Goal: Task Accomplishment & Management: Complete application form

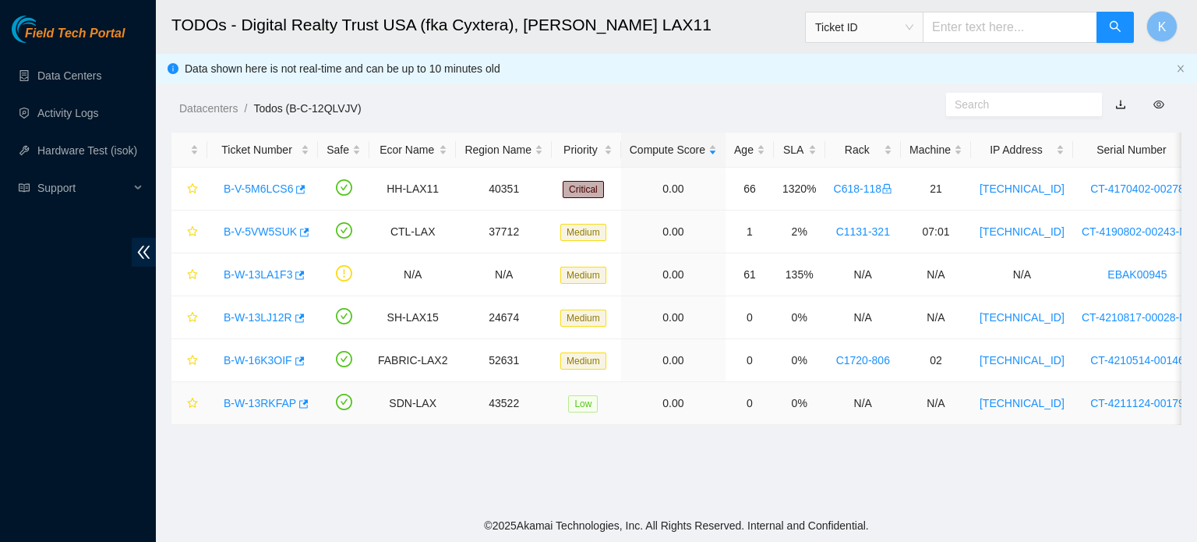
click at [257, 407] on link "B-W-13RKFAP" at bounding box center [260, 403] width 72 height 12
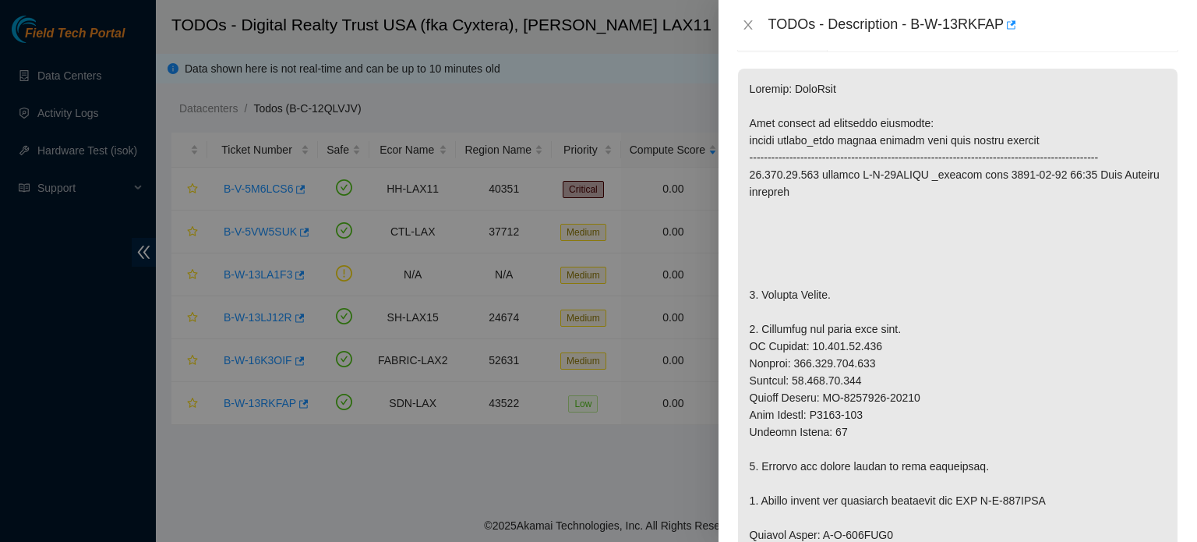
scroll to position [284, 0]
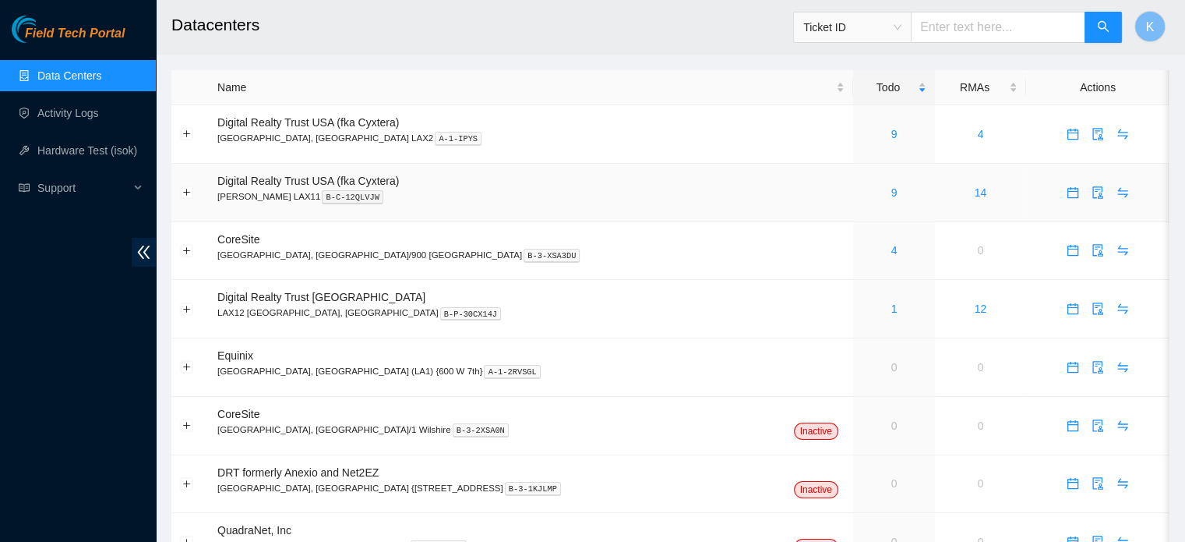
click at [891, 194] on link "9" at bounding box center [894, 192] width 6 height 12
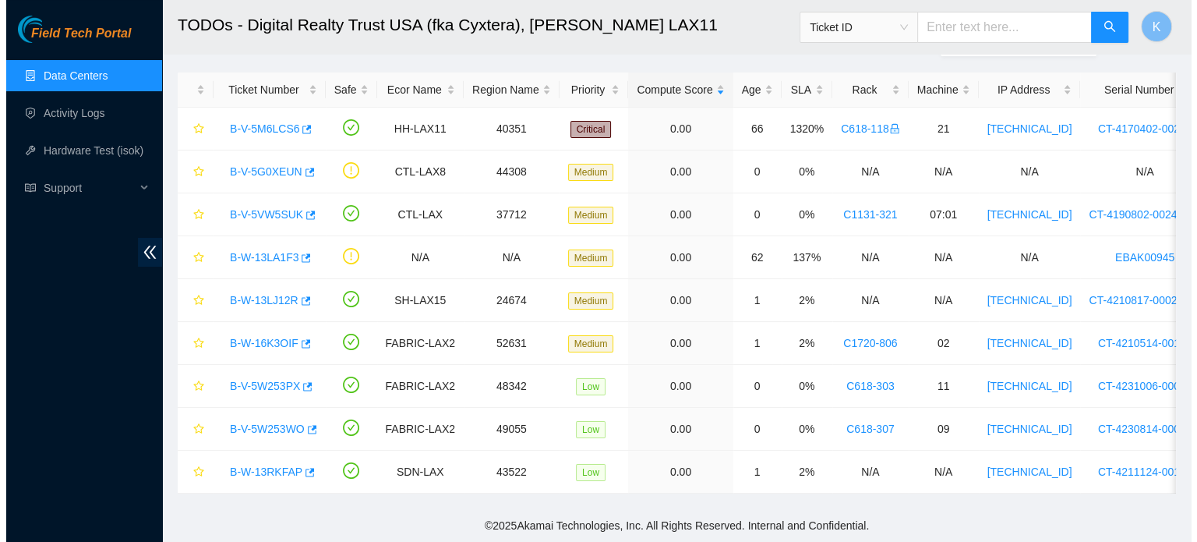
scroll to position [70, 0]
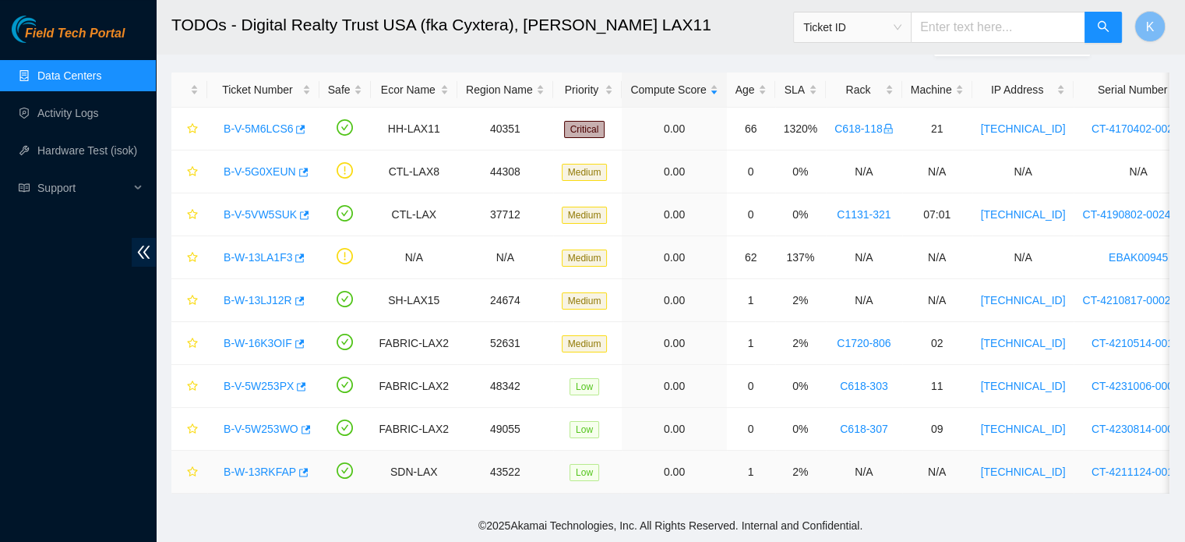
click at [265, 465] on link "B-W-13RKFAP" at bounding box center [260, 471] width 72 height 12
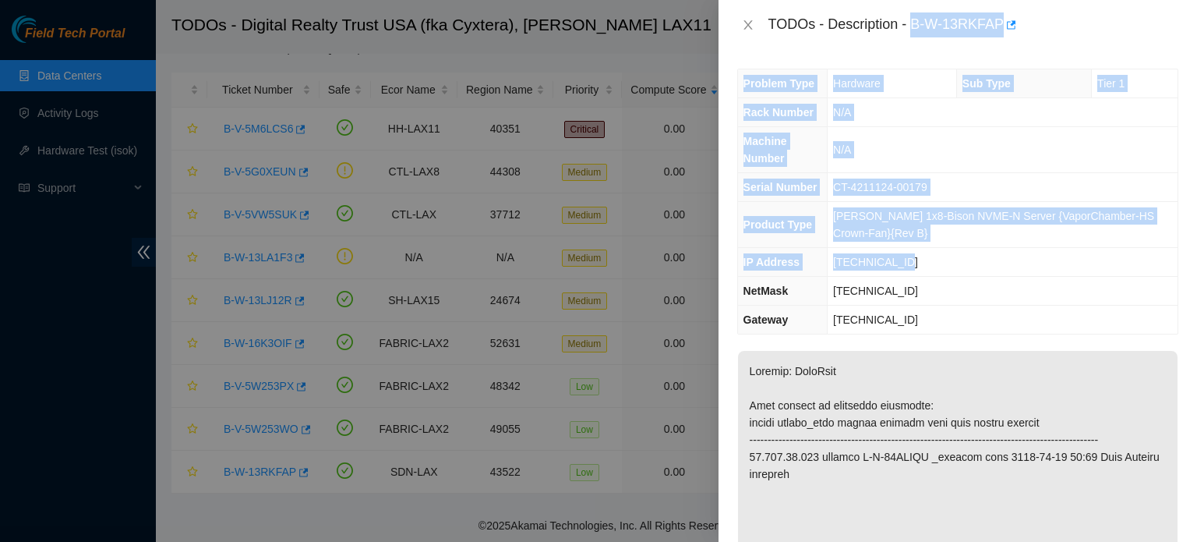
drag, startPoint x: 913, startPoint y: 22, endPoint x: 943, endPoint y: 258, distance: 238.1
click at [943, 258] on div "TODOs - Description - B-W-13RKFAP Problem Type Hardware Sub Type Tier 1 Rack Nu…" at bounding box center [958, 271] width 479 height 542
copy div "B-W-13RKFAP Problem Type Hardware Sub Type Tier 1 Rack Number N/A Machine Numbe…"
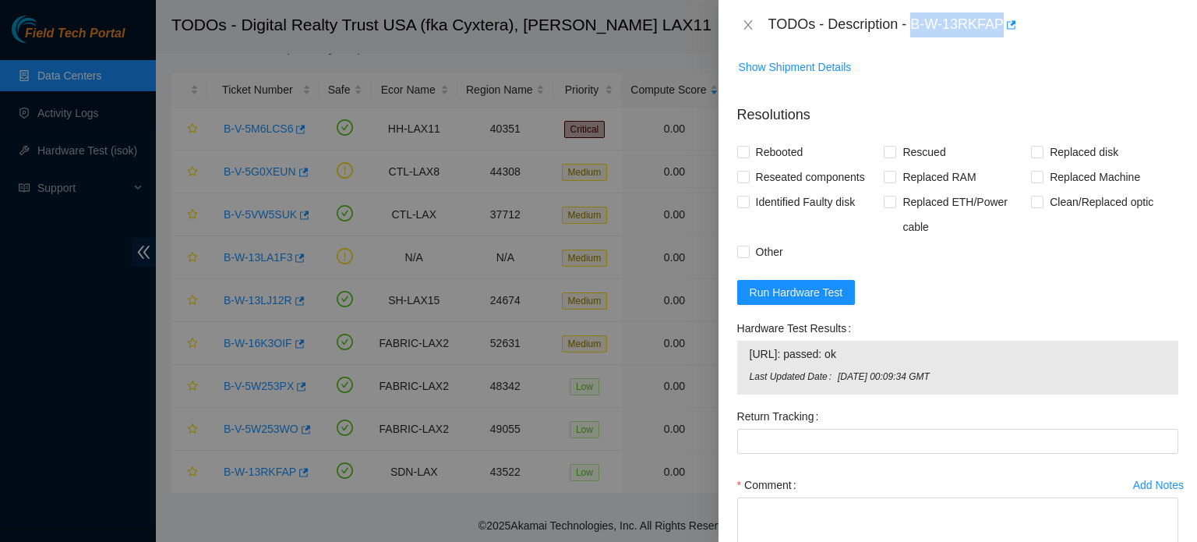
scroll to position [1411, 0]
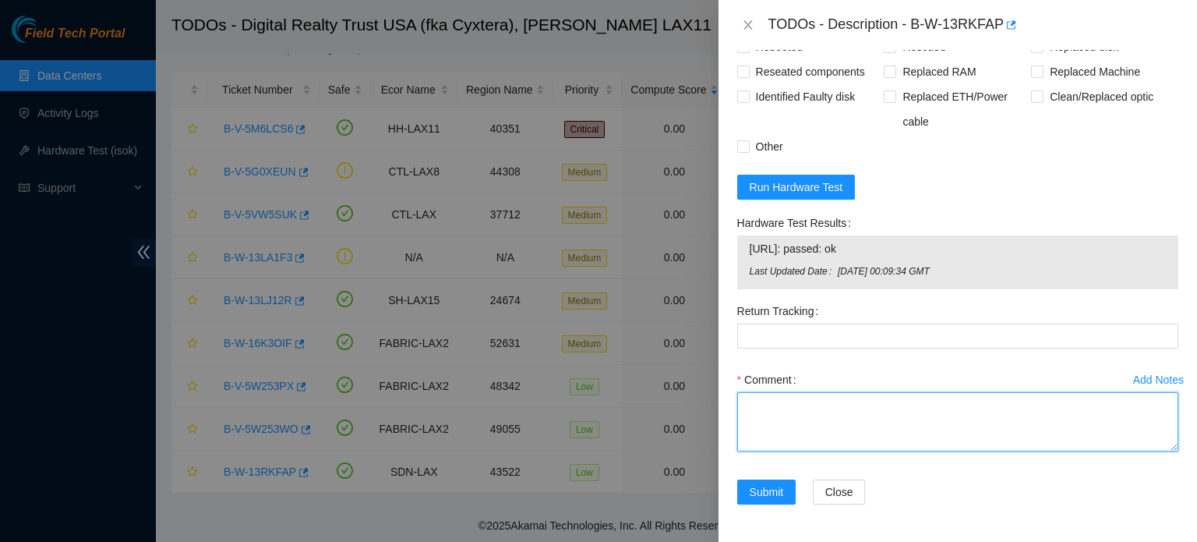
click at [892, 406] on textarea "Comment" at bounding box center [957, 421] width 441 height 59
paste textarea "B-W-13RKFAP Problem Type Hardware Sub Type Tier 1 Rack Number N/A Machine Numbe…"
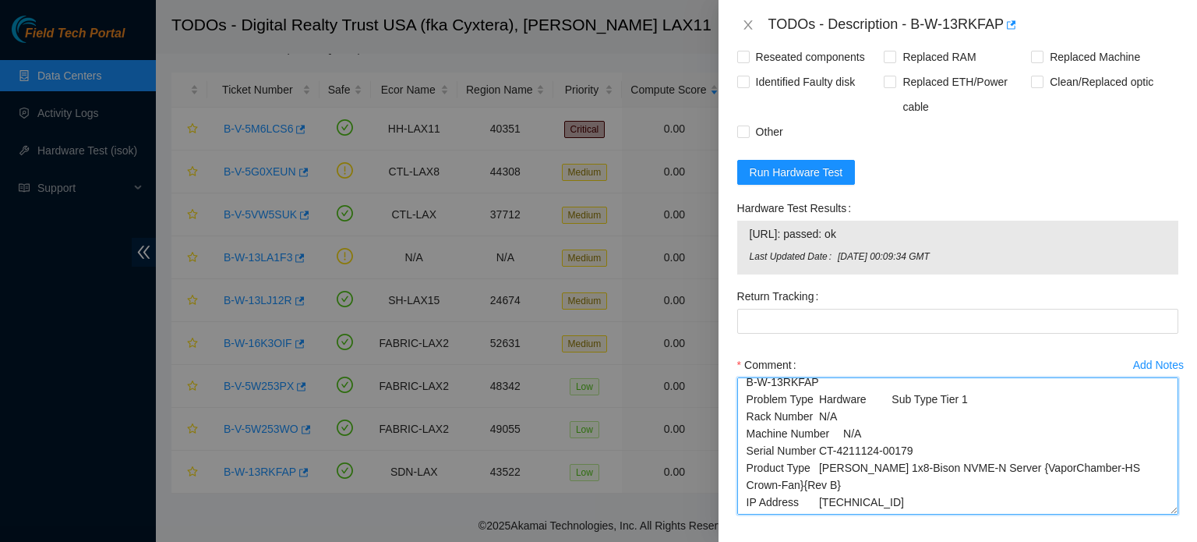
scroll to position [7, 0]
drag, startPoint x: 1160, startPoint y: 445, endPoint x: 1168, endPoint y: 523, distance: 78.3
click at [1168, 523] on div "Add Notes Comment B-W-13RKFAP Problem Type Hardware Sub Type Tier 1 Rack Number…" at bounding box center [958, 447] width 454 height 190
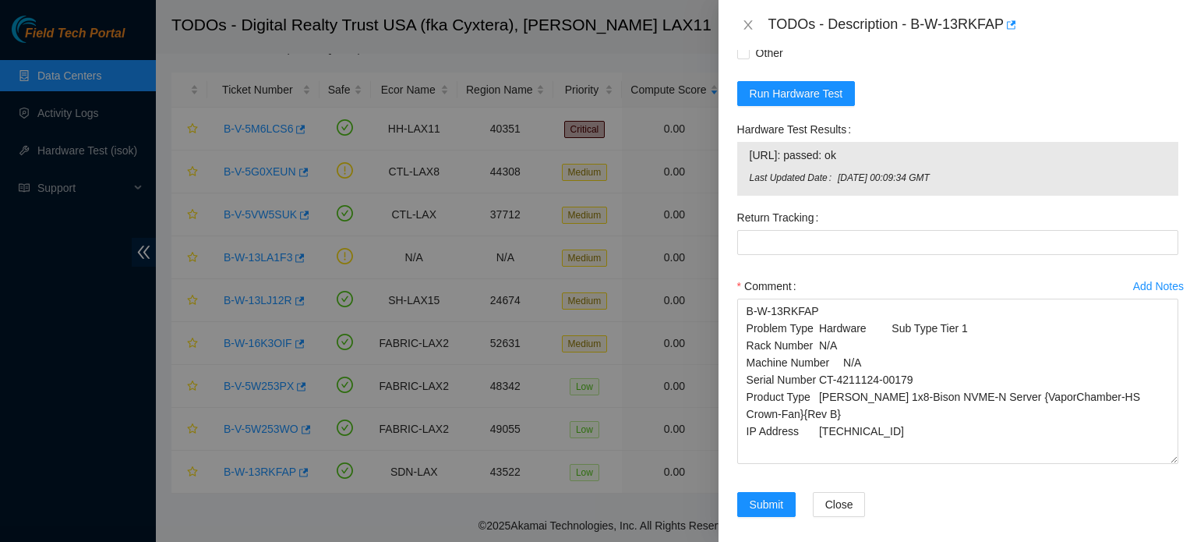
scroll to position [0, 0]
drag, startPoint x: 1161, startPoint y: 448, endPoint x: 1159, endPoint y: 512, distance: 63.9
click at [1159, 499] on textarea "B-W-13RKFAP Problem Type Hardware Sub Type Tier 1 Rack Number N/A Machine Numbe…" at bounding box center [957, 398] width 441 height 200
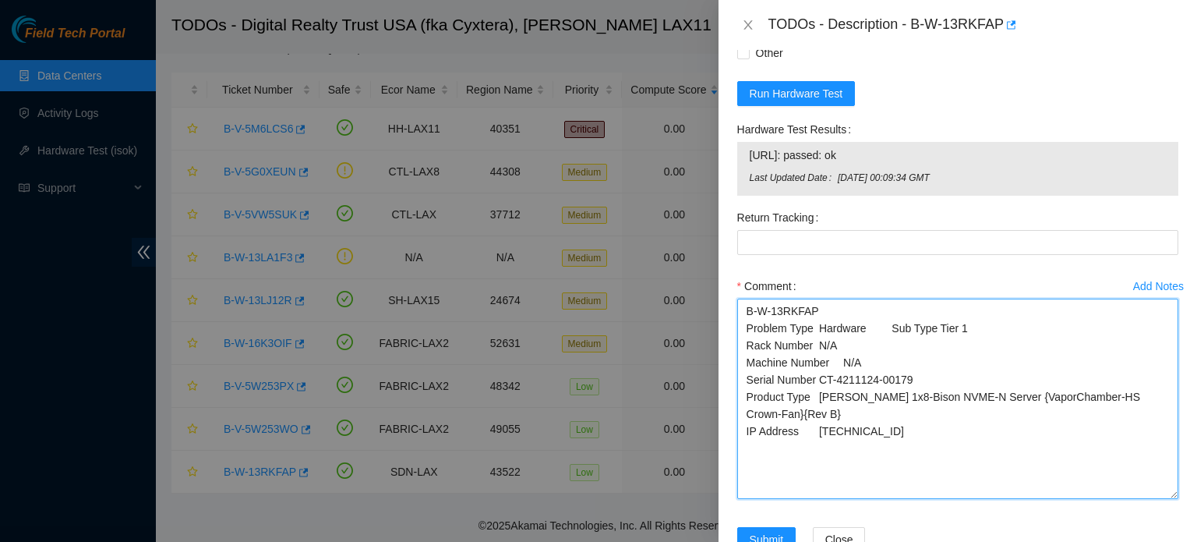
drag, startPoint x: 743, startPoint y: 343, endPoint x: 980, endPoint y: 342, distance: 237.7
click at [980, 342] on textarea "B-W-13RKFAP Problem Type Hardware Sub Type Tier 1 Rack Number N/A Machine Numbe…" at bounding box center [957, 398] width 441 height 200
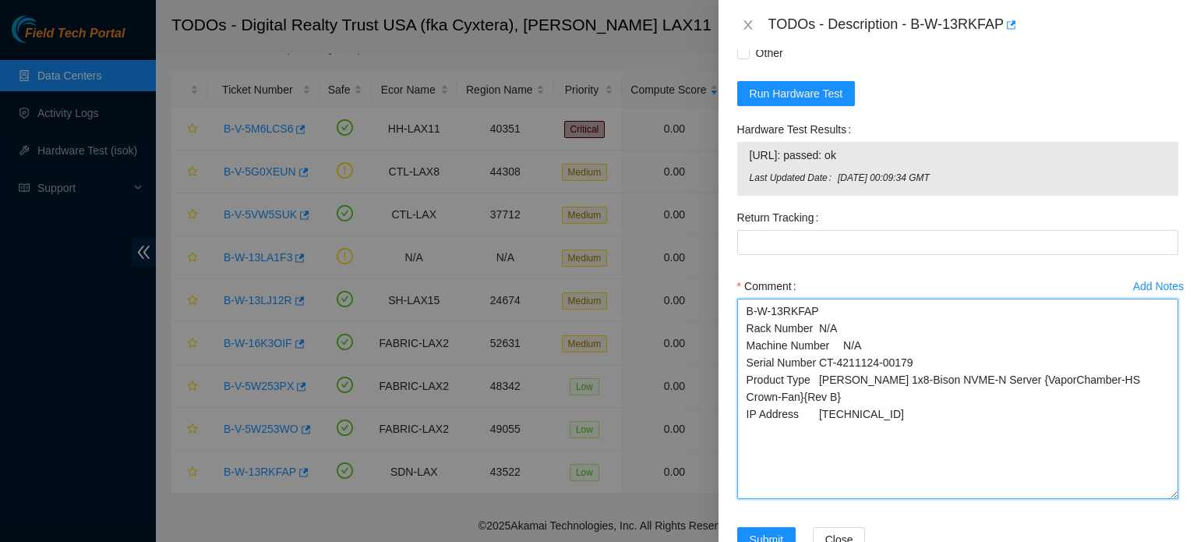
click at [891, 428] on textarea "B-W-13RKFAP Rack Number N/A Machine Number N/A Serial Number CT-4211124-00179 P…" at bounding box center [957, 398] width 441 height 200
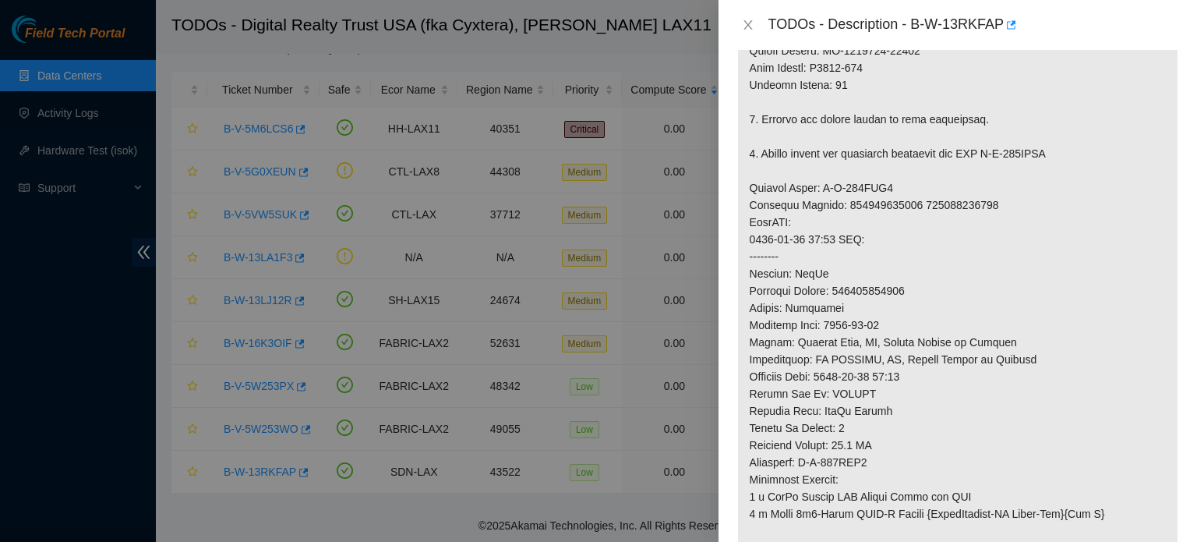
scroll to position [199, 0]
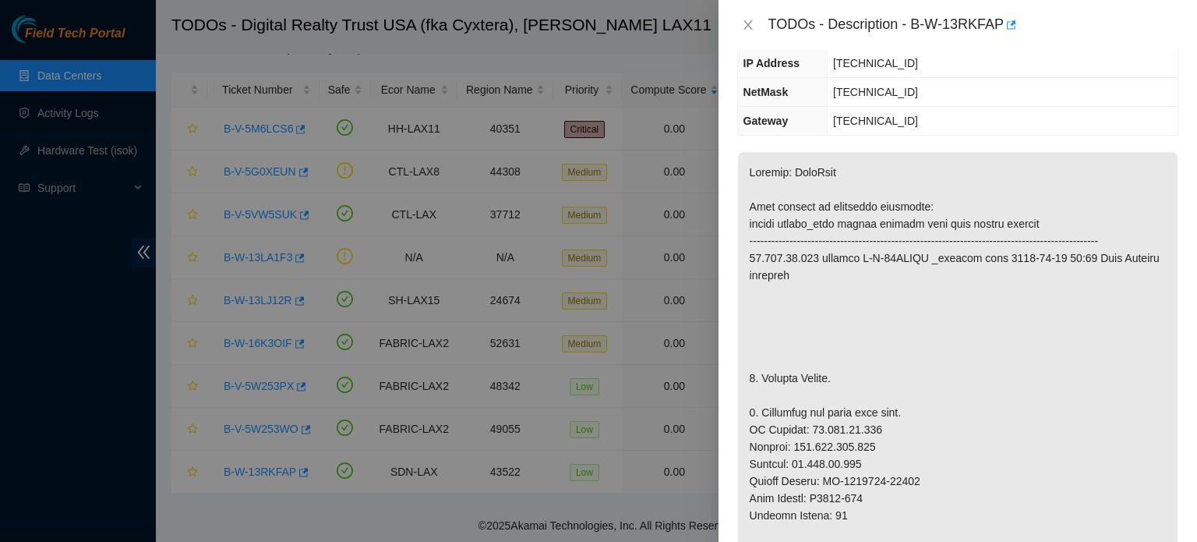
drag, startPoint x: 916, startPoint y: 496, endPoint x: 822, endPoint y: 489, distance: 93.8
drag, startPoint x: 822, startPoint y: 493, endPoint x: 982, endPoint y: 491, distance: 159.8
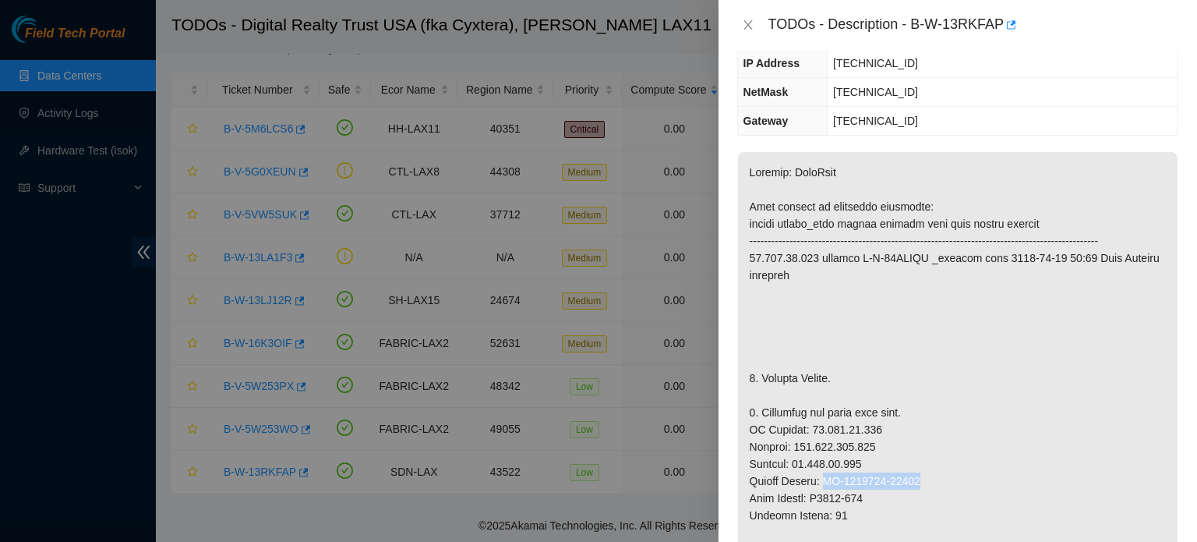
copy p "CT-4211124-00179"
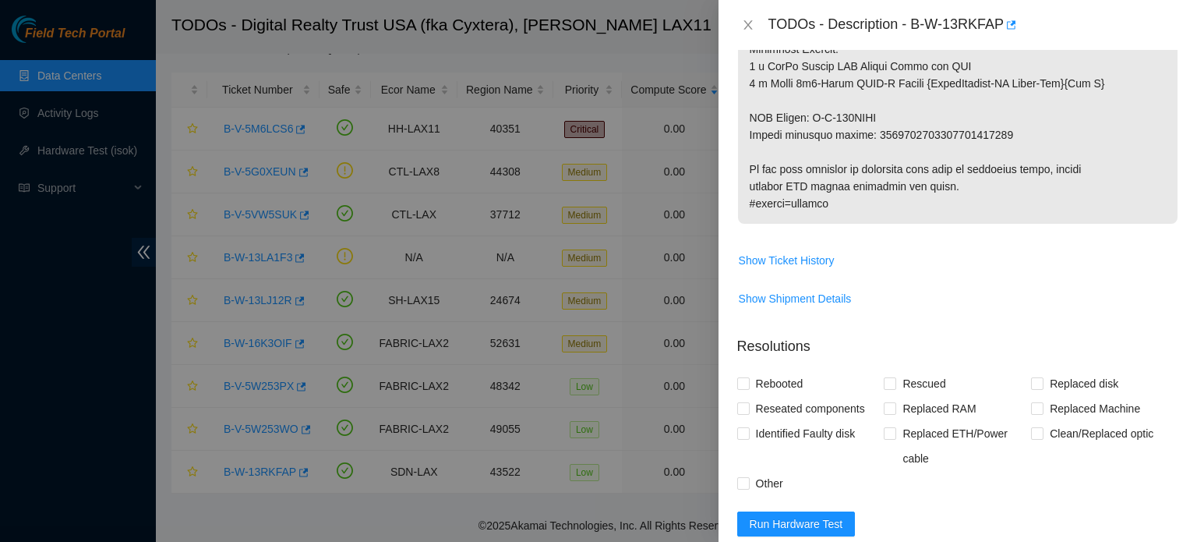
scroll to position [1489, 0]
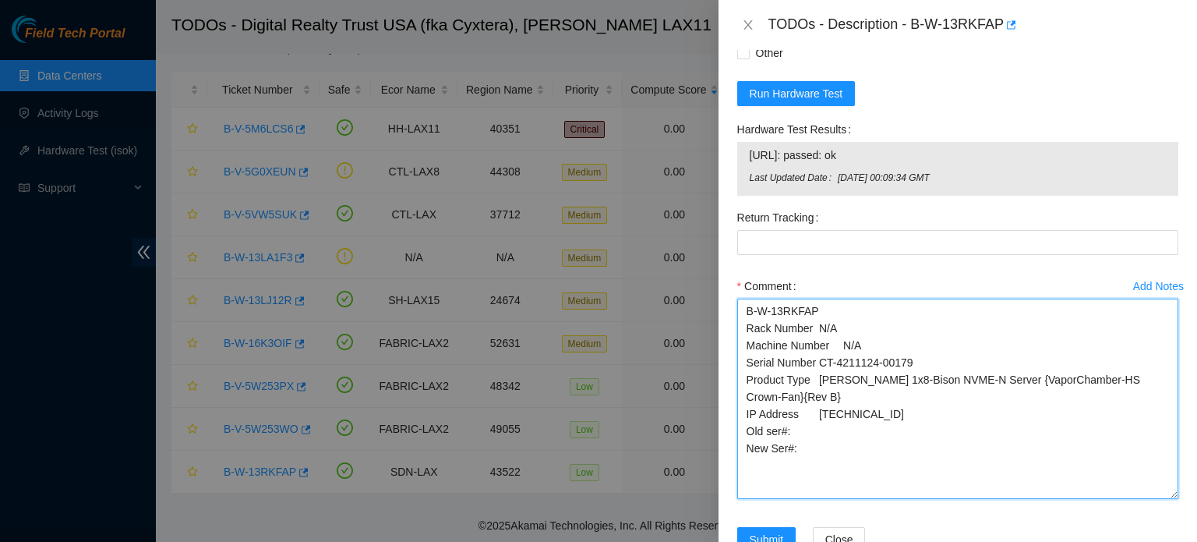
click at [811, 470] on textarea "B-W-13RKFAP Rack Number N/A Machine Number N/A Serial Number CT-4211124-00179 P…" at bounding box center [957, 398] width 441 height 200
paste textarea "CT-4211124-00179"
click at [810, 444] on textarea "B-W-13RKFAP Rack Number N/A Machine Number N/A Serial Number CT-4211124-00179 P…" at bounding box center [957, 398] width 441 height 200
click at [891, 464] on textarea "B-W-13RKFAP Rack Number N/A Machine Number N/A Serial Number CT-4211124-00179 P…" at bounding box center [957, 398] width 441 height 200
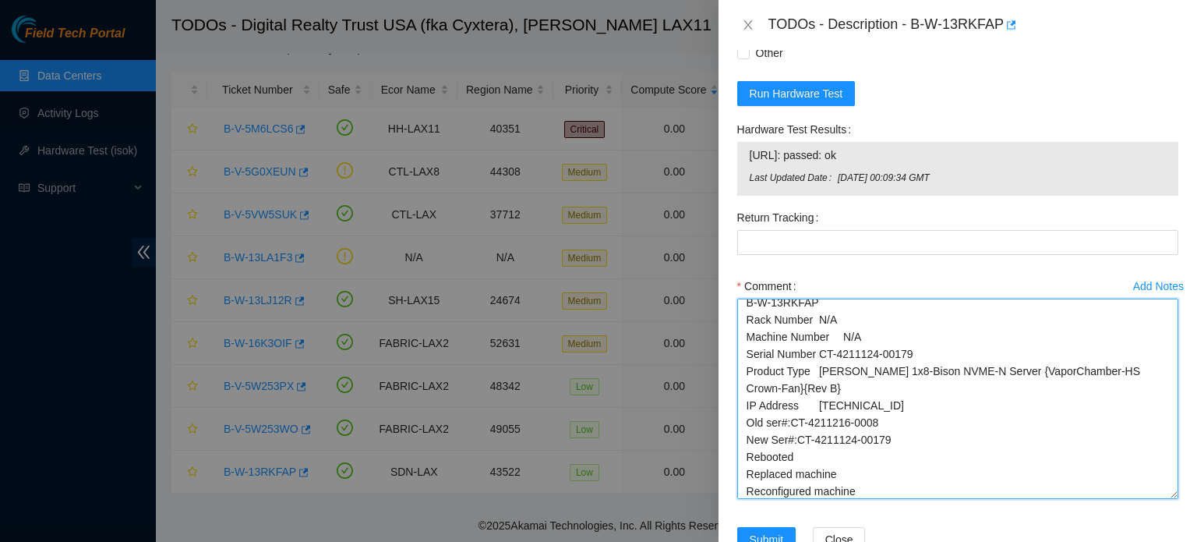
scroll to position [25, 0]
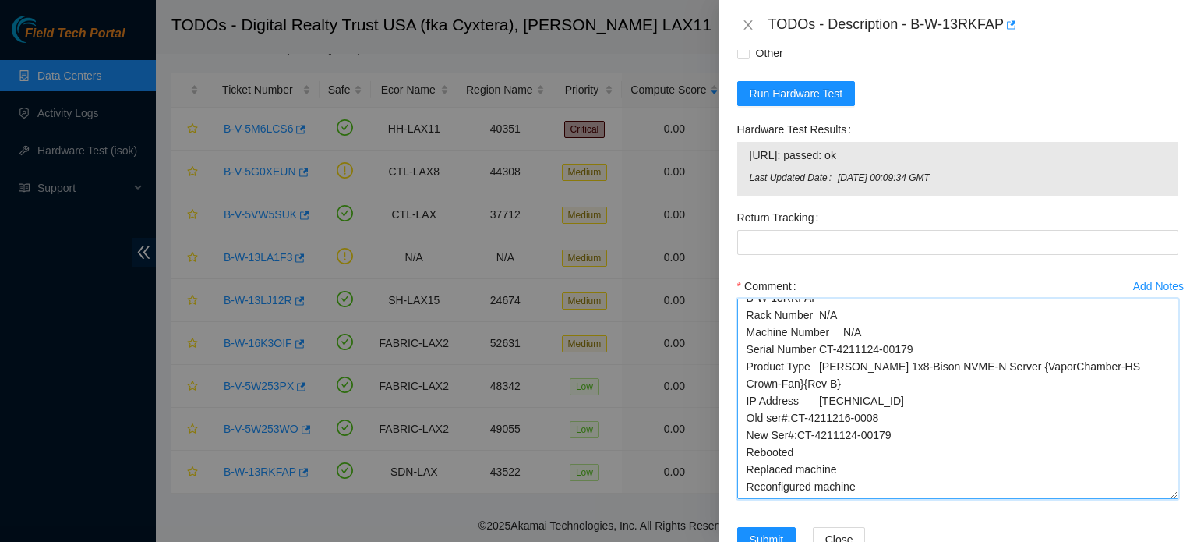
type textarea "B-W-13RKFAP Rack Number N/A Machine Number N/A Serial Number CT-4211124-00179 P…"
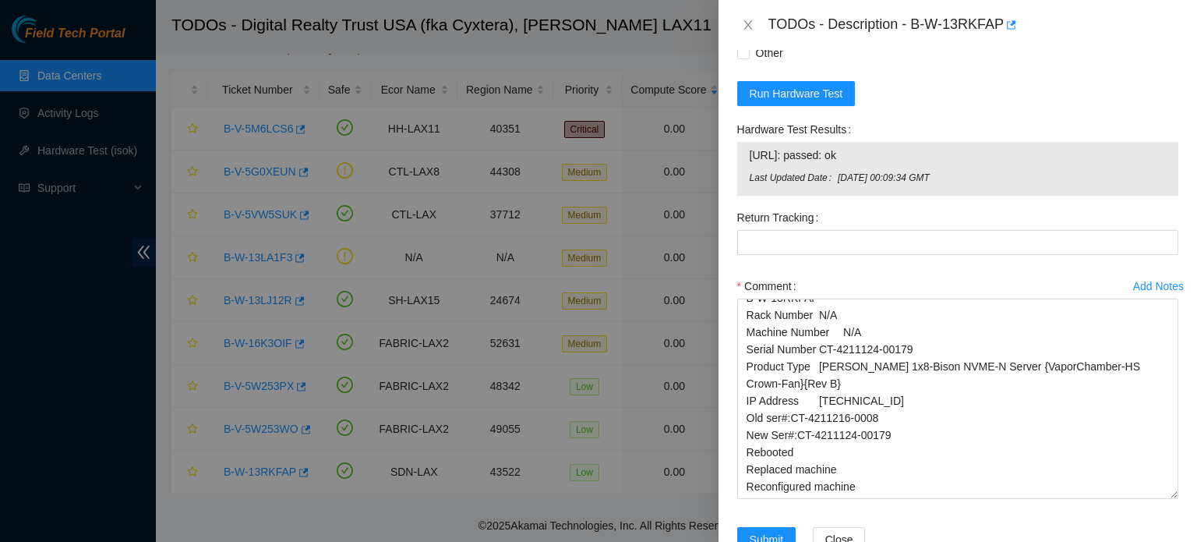
scroll to position [1059, 0]
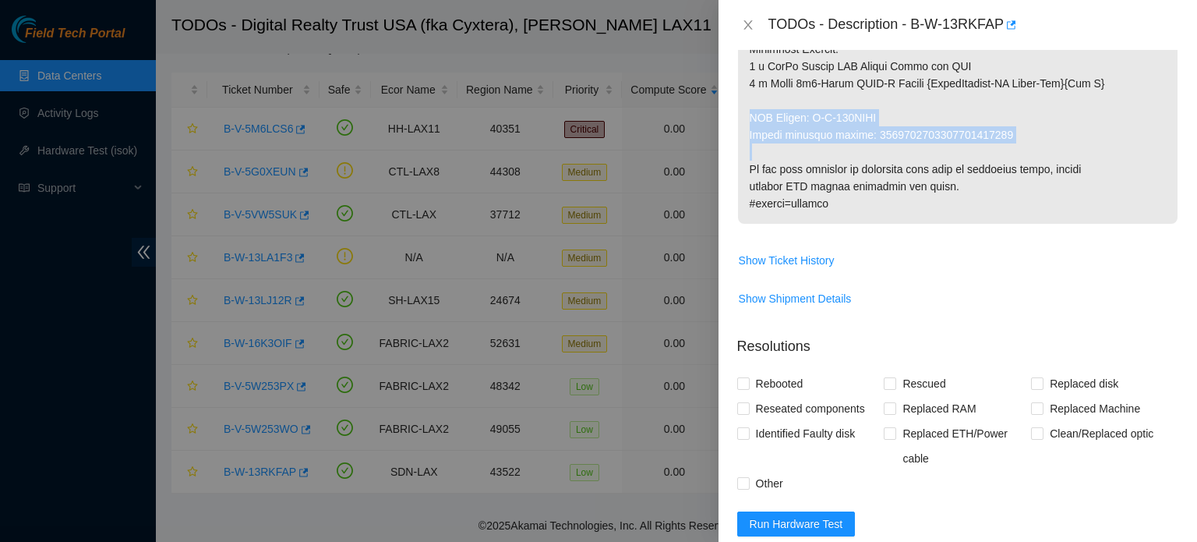
drag, startPoint x: 750, startPoint y: 129, endPoint x: 758, endPoint y: 161, distance: 32.7
copy p "RMA Return: B-W-167FGVB Return tracking number: 9612018969028700239050"
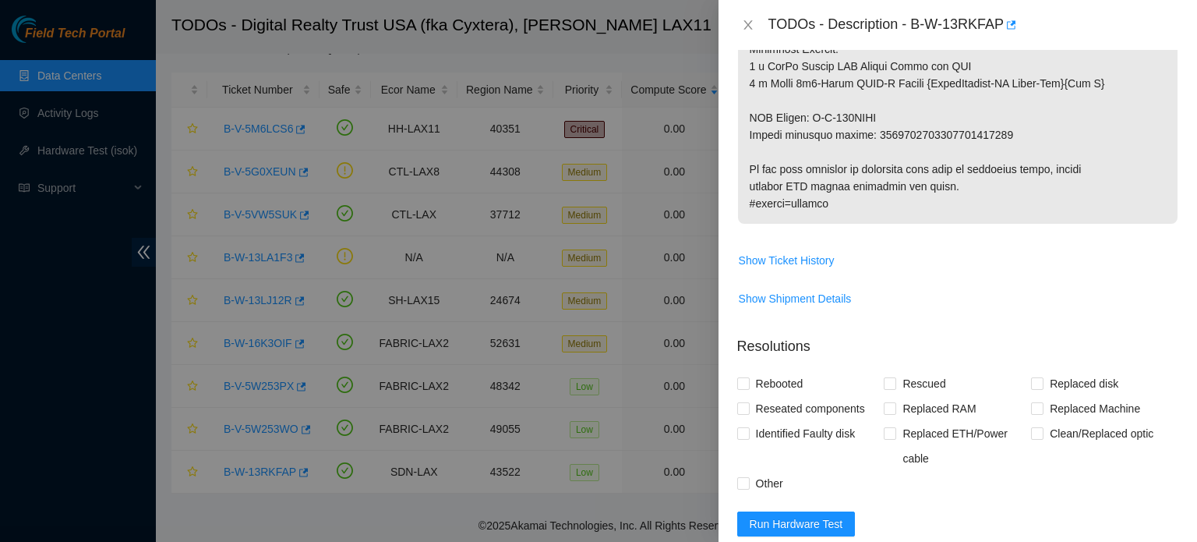
click at [1047, 395] on span "Replaced disk" at bounding box center [1084, 383] width 81 height 25
click at [1042, 388] on input "Replaced disk" at bounding box center [1036, 382] width 11 height 11
checkbox input "true"
click at [770, 496] on span "Other" at bounding box center [770, 483] width 40 height 25
click at [748, 488] on input "Other" at bounding box center [742, 482] width 11 height 11
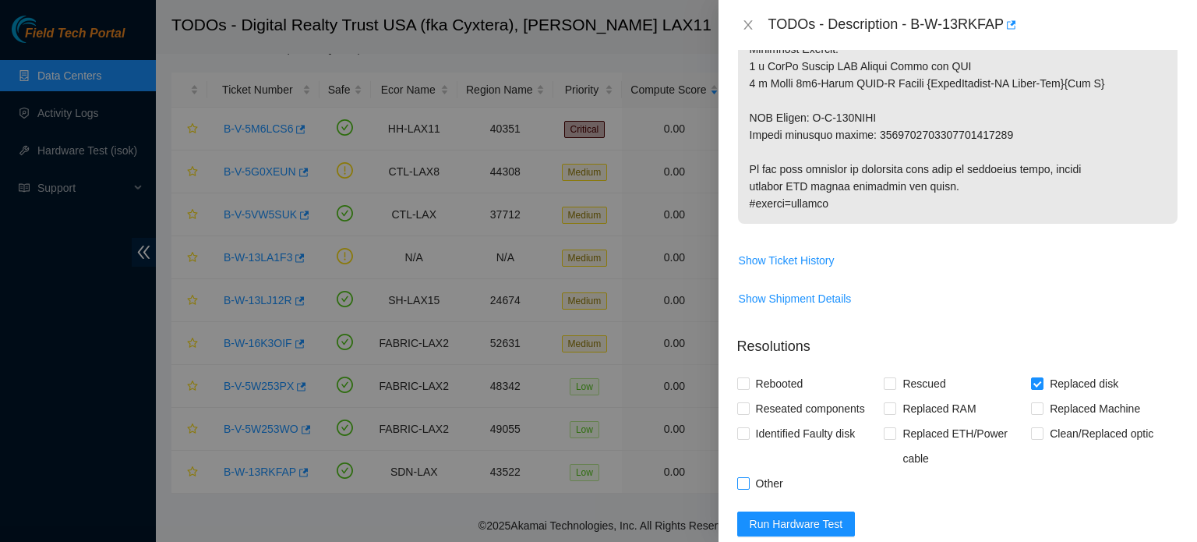
checkbox input "true"
drag, startPoint x: 754, startPoint y: 398, endPoint x: 742, endPoint y: 401, distance: 12.9
click at [742, 388] on input "Rebooted" at bounding box center [742, 382] width 11 height 11
checkbox input "true"
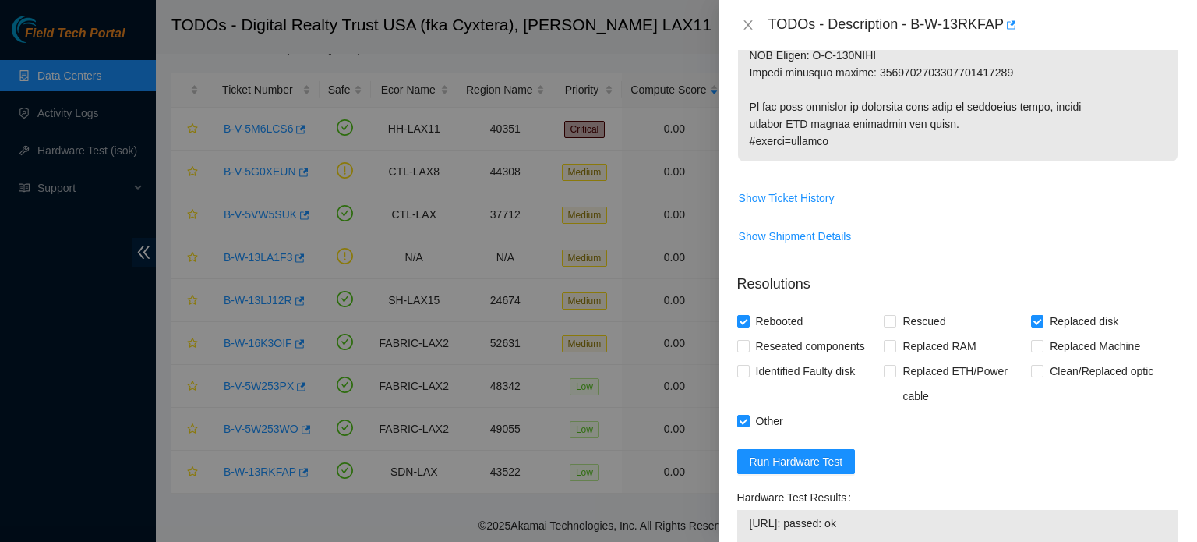
scroll to position [1552, 0]
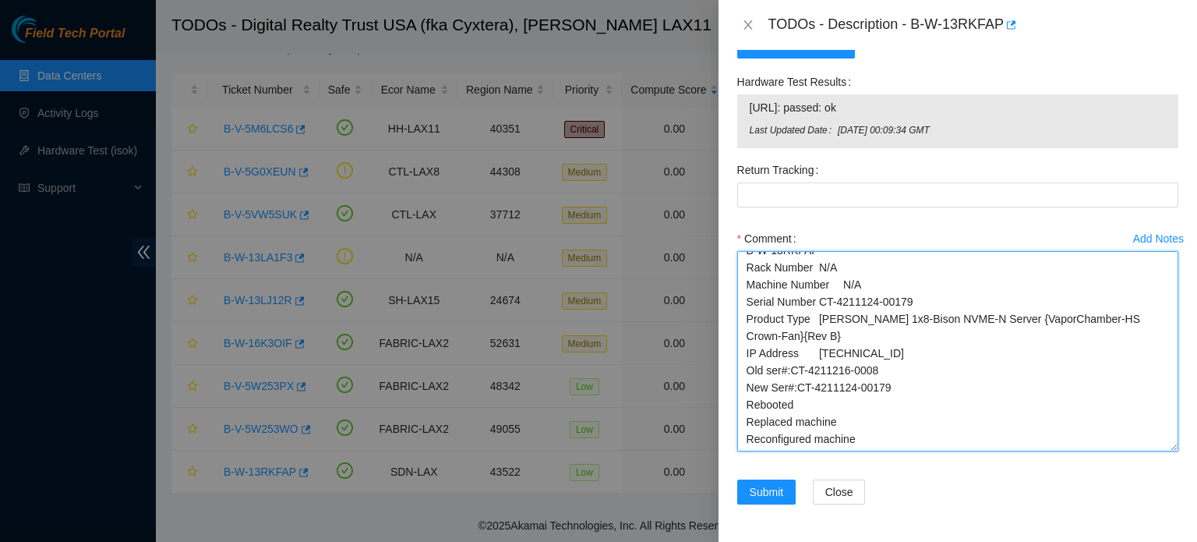
click at [796, 445] on textarea "B-W-13RKFAP Rack Number N/A Machine Number N/A Serial Number CT-4211124-00179 P…" at bounding box center [957, 351] width 441 height 200
paste textarea "RMA Return: B-W-167FGVB Return tracking number: 9612018969028700239050"
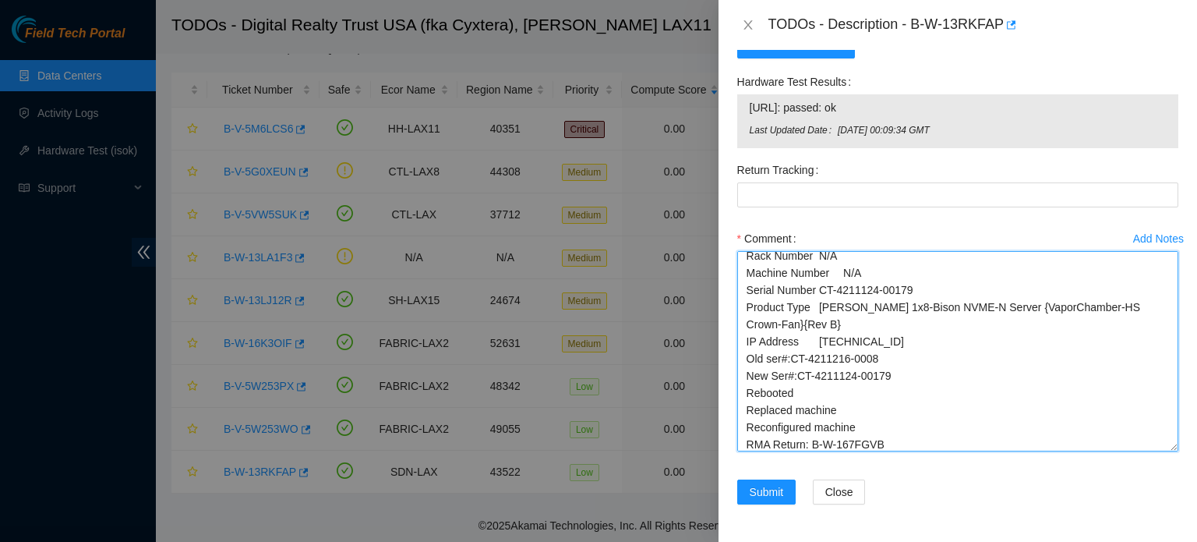
scroll to position [77, 0]
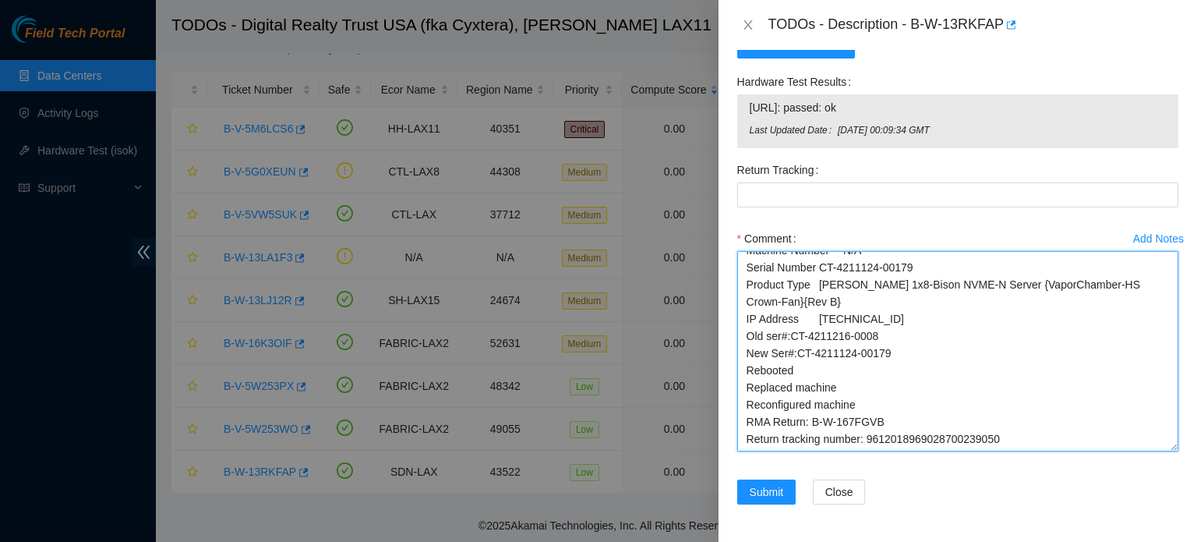
click at [920, 411] on textarea "B-W-13RKFAP Rack Number N/A Machine Number N/A Serial Number CT-4211124-00179 P…" at bounding box center [957, 351] width 441 height 200
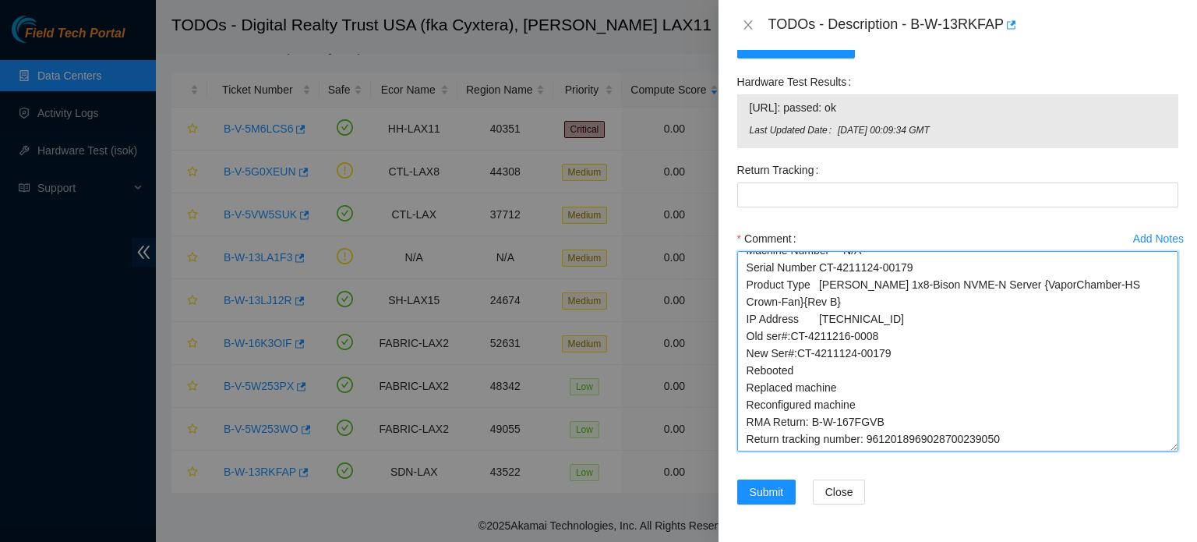
click at [920, 411] on textarea "B-W-13RKFAP Rack Number N/A Machine Number N/A Serial Number CT-4211124-00179 P…" at bounding box center [957, 351] width 441 height 200
type textarea "B-W-13RKFAP Rack Number N/A Machine Number N/A Serial Number CT-4211124-00179 P…"
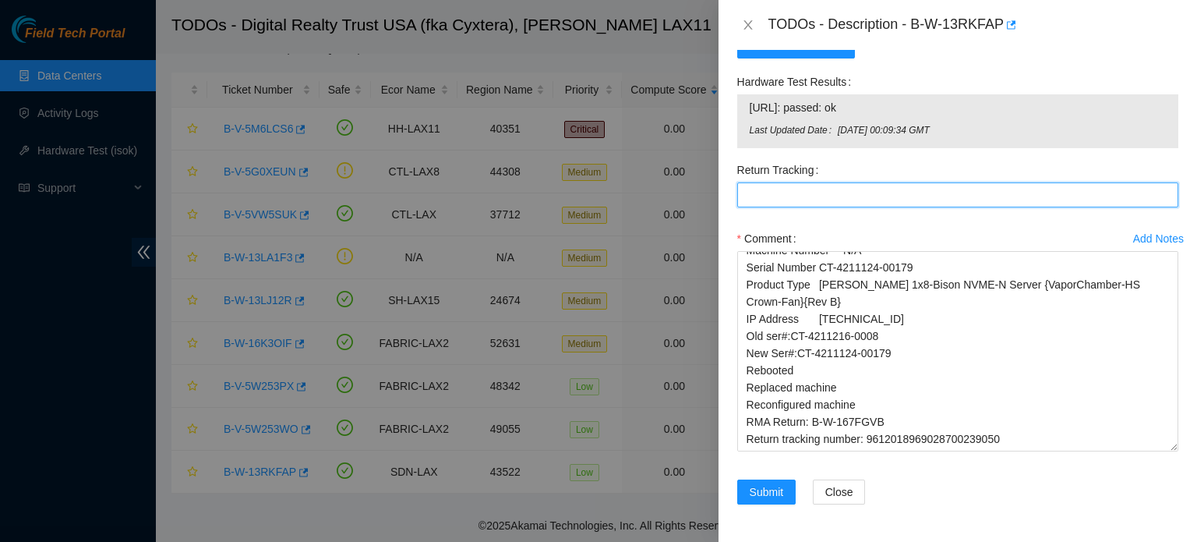
click at [814, 199] on Tracking "Return Tracking" at bounding box center [957, 194] width 441 height 25
paste Tracking "9612018969028700239050"
type Tracking "9612018969028700239050"
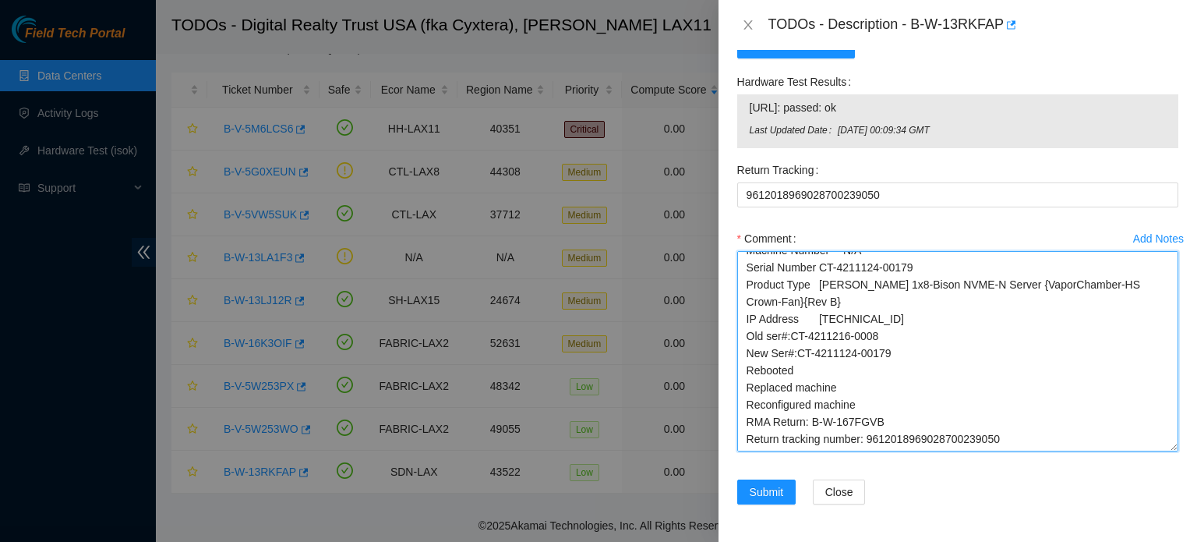
click at [1007, 413] on textarea "B-W-13RKFAP Rack Number N/A Machine Number N/A Serial Number CT-4211124-00179 P…" at bounding box center [957, 351] width 441 height 200
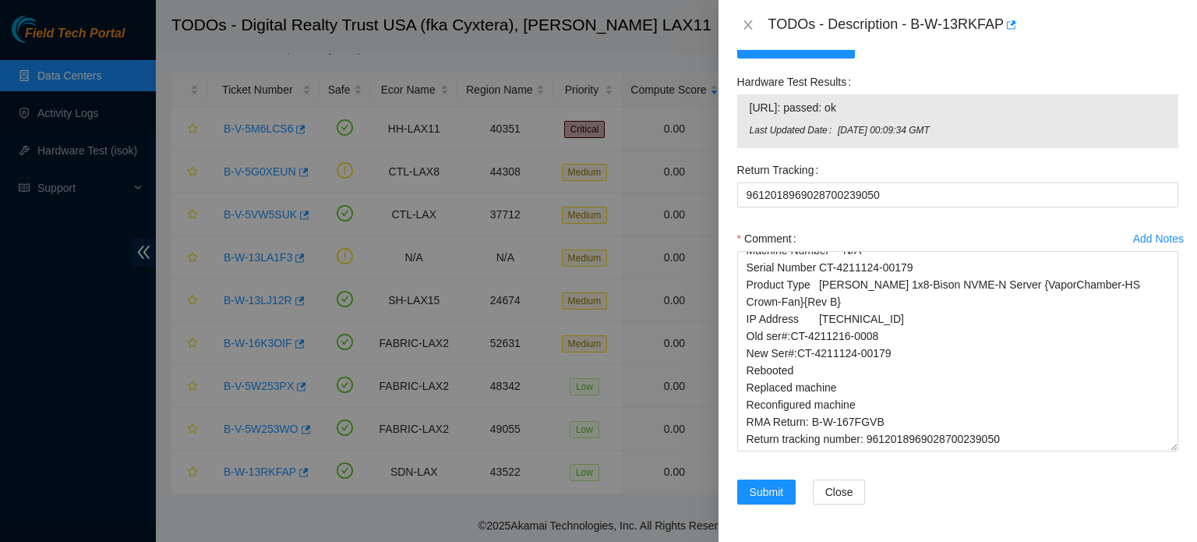
drag, startPoint x: 751, startPoint y: 110, endPoint x: 984, endPoint y: 132, distance: 234.1
click at [984, 132] on tbody "[URL]: passed: ok Last Updated Date [DATE] 00:09:34 GMT" at bounding box center [958, 121] width 418 height 46
copy tbody "[URL]: passed: ok Last Updated Date [DATE] 00:09:34 GMT"
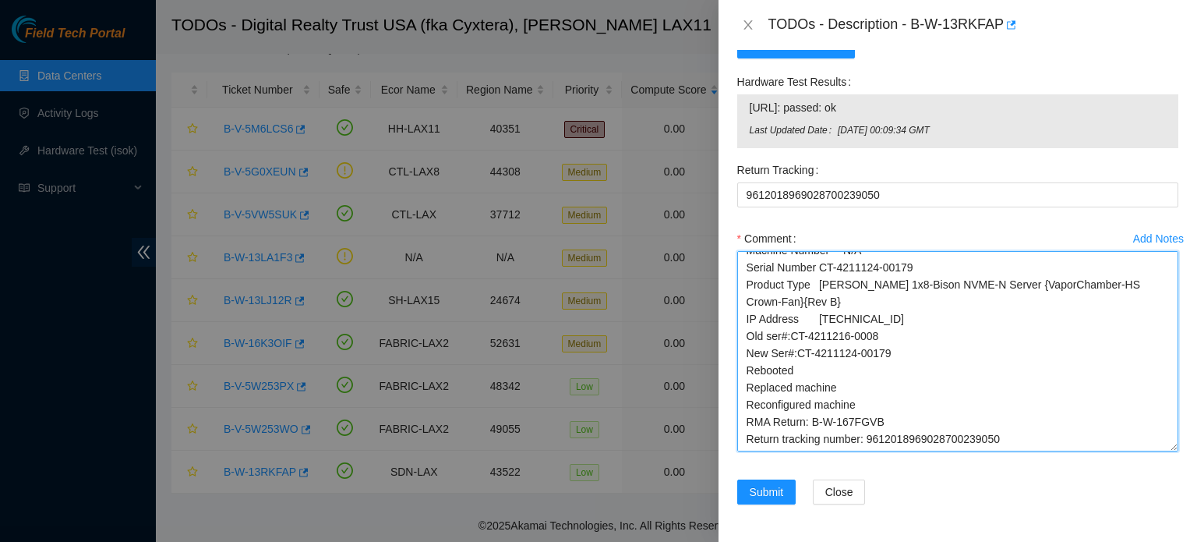
click at [1020, 404] on textarea "B-W-13RKFAP Rack Number N/A Machine Number N/A Serial Number CT-4211124-00179 P…" at bounding box center [957, 351] width 441 height 200
paste textarea "[URL]: passed: ok Last Updated Date [DATE] 00:09:34 GMT"
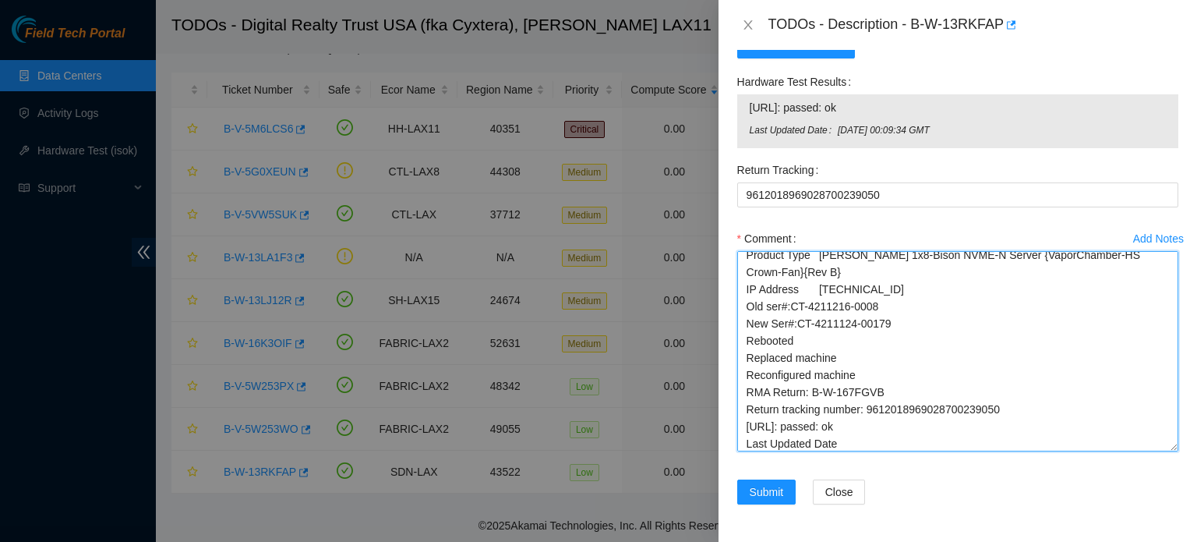
scroll to position [94, 0]
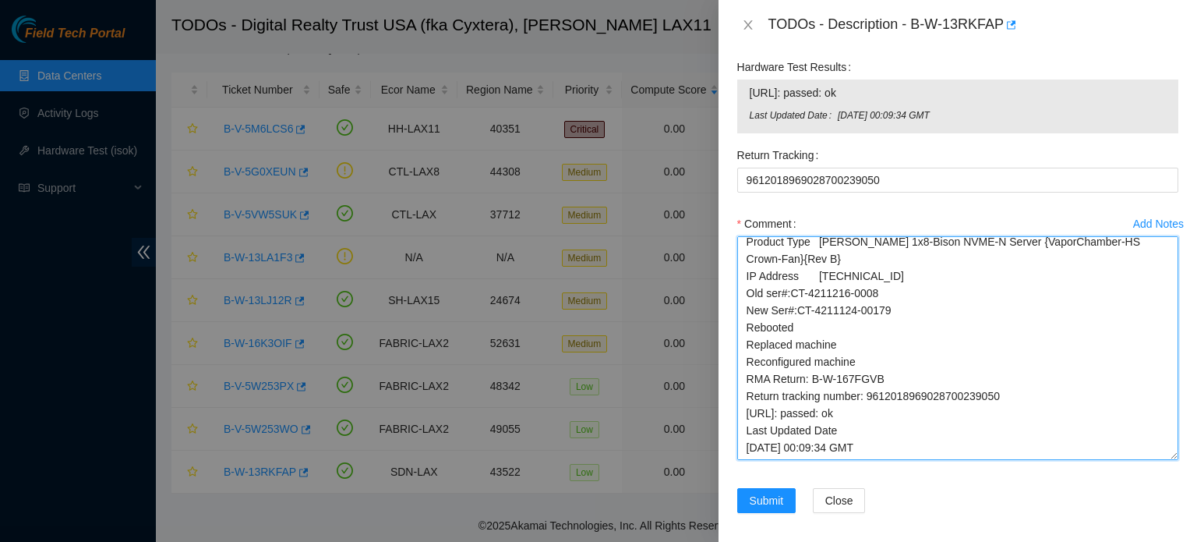
drag, startPoint x: 1160, startPoint y: 451, endPoint x: 1160, endPoint y: 475, distance: 24.2
click at [1160, 460] on textarea "B-W-13RKFAP Rack Number N/A Machine Number N/A Serial Number CT-4211124-00179 P…" at bounding box center [957, 348] width 441 height 224
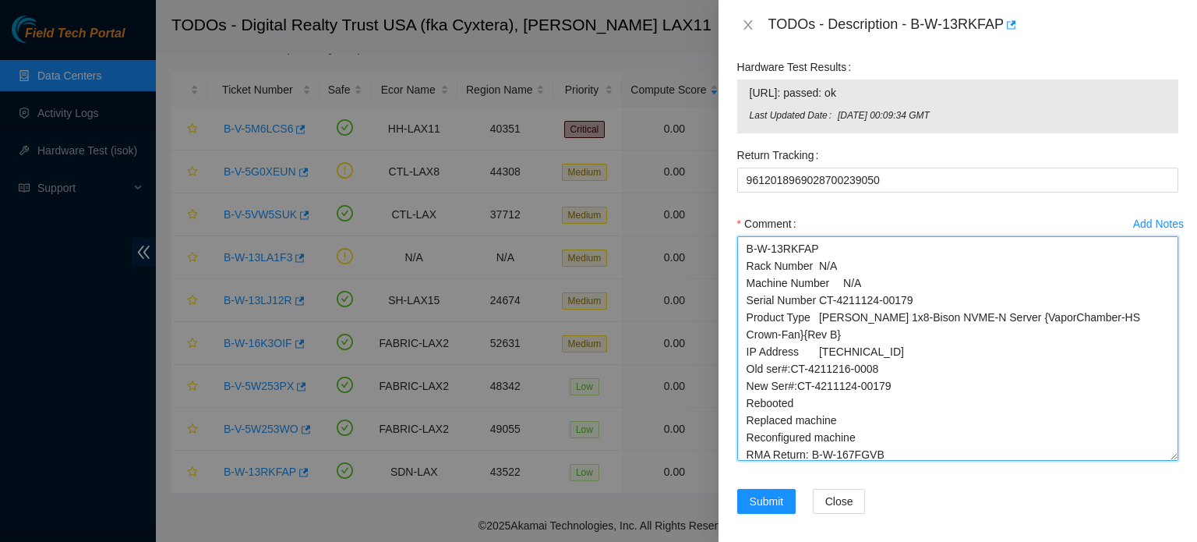
click at [851, 275] on textarea "B-W-13RKFAP Rack Number N/A Machine Number N/A Serial Number CT-4211124-00179 P…" at bounding box center [957, 348] width 441 height 224
click at [871, 298] on textarea "B-W-13RKFAP Rack Number C1720-908 Machine Number N/A Serial Number CT-4211124-0…" at bounding box center [957, 348] width 441 height 224
click at [1162, 461] on textarea "B-W-13RKFAP Rack Number C1720-908 Machine Number05 Serial Number CT-4211124-001…" at bounding box center [957, 348] width 441 height 224
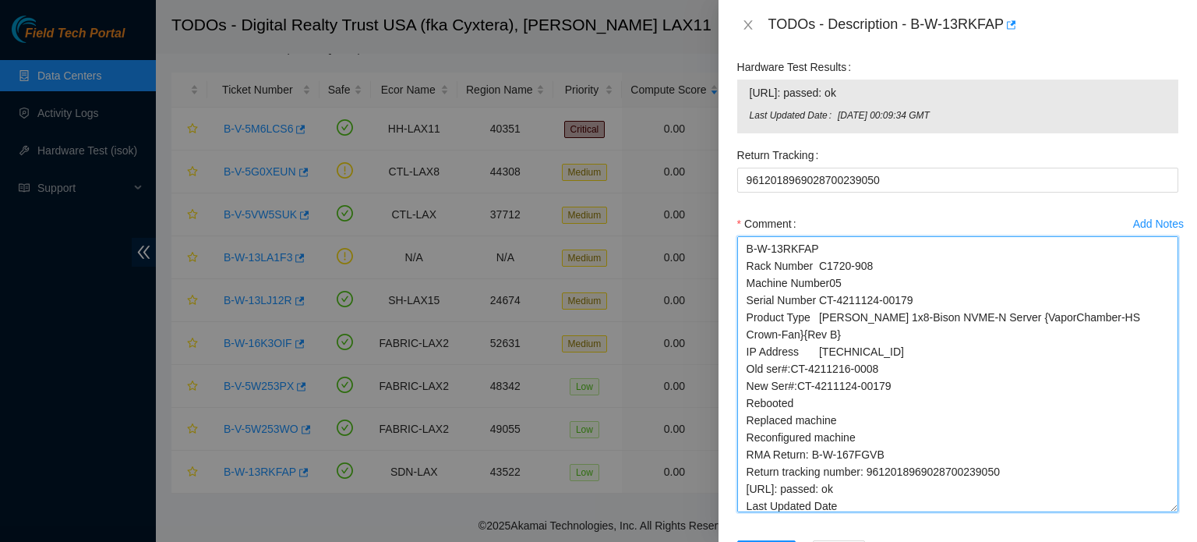
drag, startPoint x: 1162, startPoint y: 472, endPoint x: 1151, endPoint y: 524, distance: 52.6
click at [1151, 512] on textarea "B-W-13RKFAP Rack Number C1720-908 Machine Number05 Serial Number CT-4211124-001…" at bounding box center [957, 374] width 441 height 276
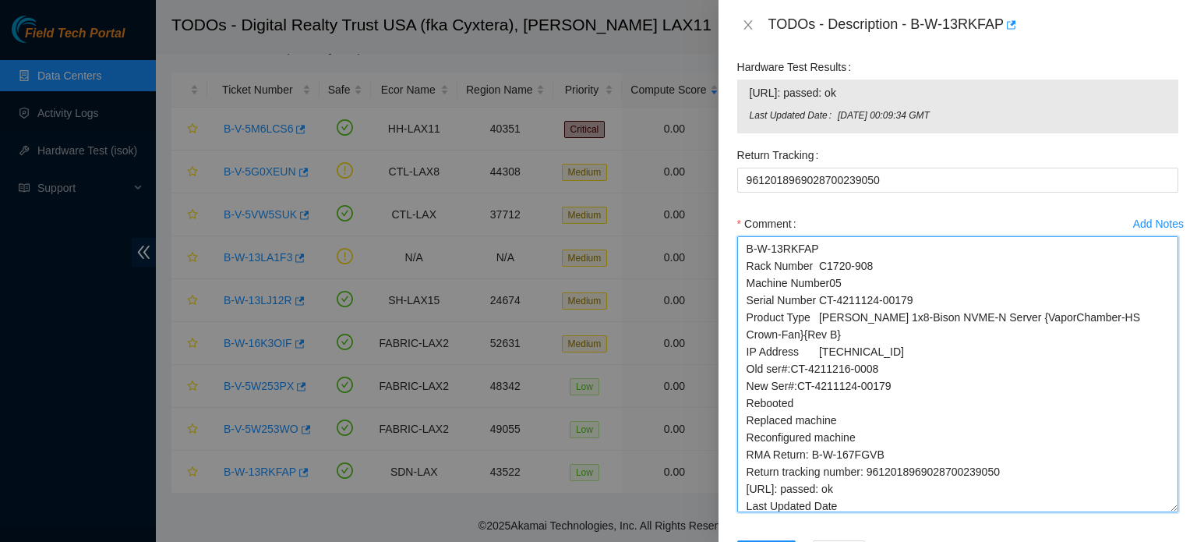
type textarea "B-W-13RKFAP Rack Number C1720-908 Machine Number05 Serial Number CT-4211124-001…"
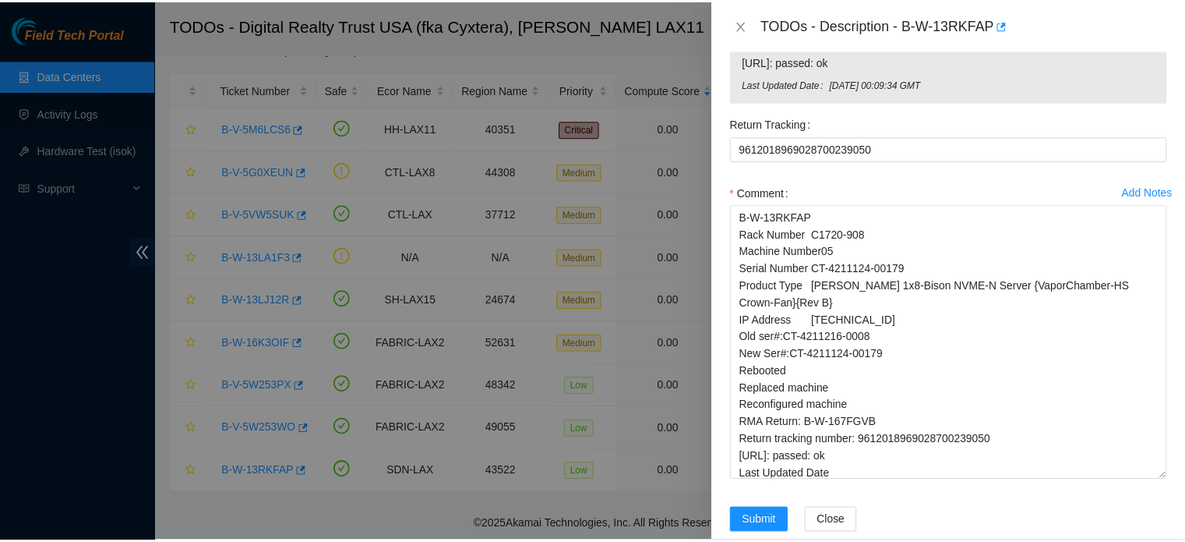
scroll to position [1627, 0]
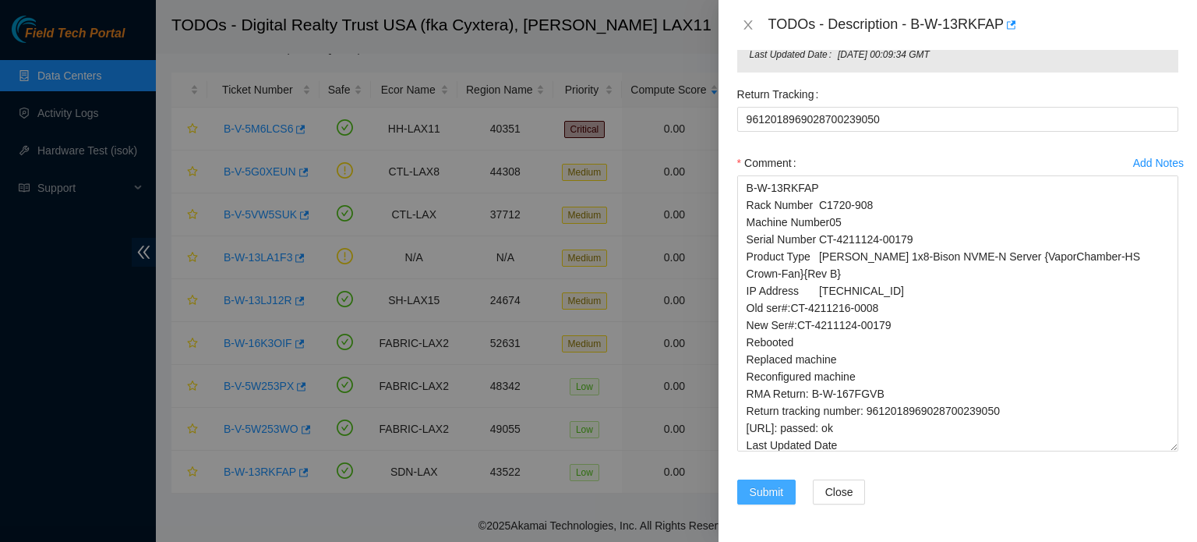
drag, startPoint x: 772, startPoint y: 494, endPoint x: 760, endPoint y: 521, distance: 29.0
click at [760, 521] on div "Submit" at bounding box center [769, 501] width 76 height 44
click at [760, 489] on span "Submit" at bounding box center [767, 491] width 34 height 17
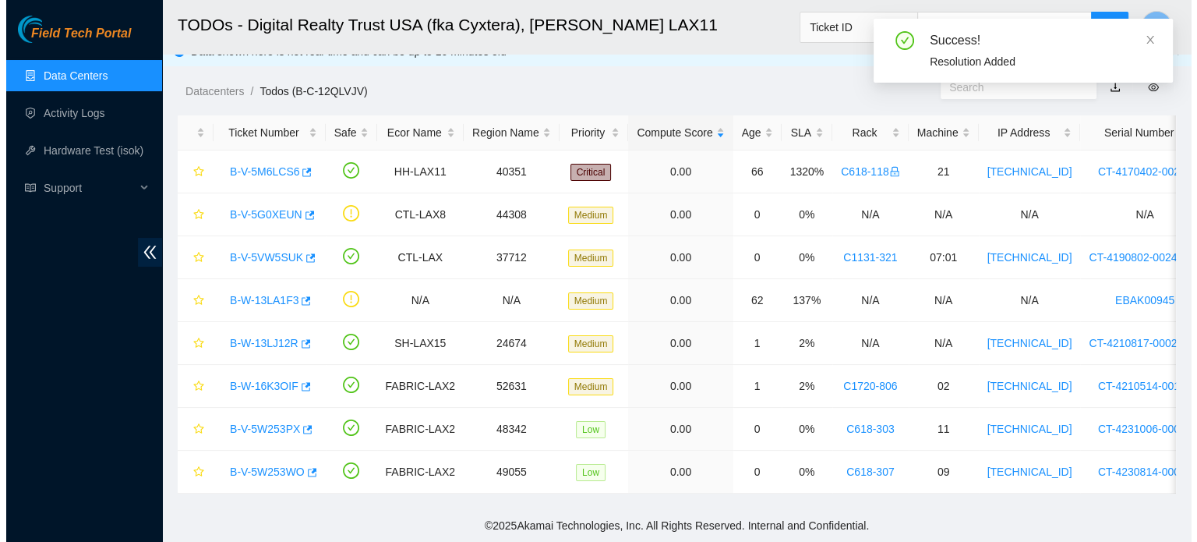
scroll to position [27, 0]
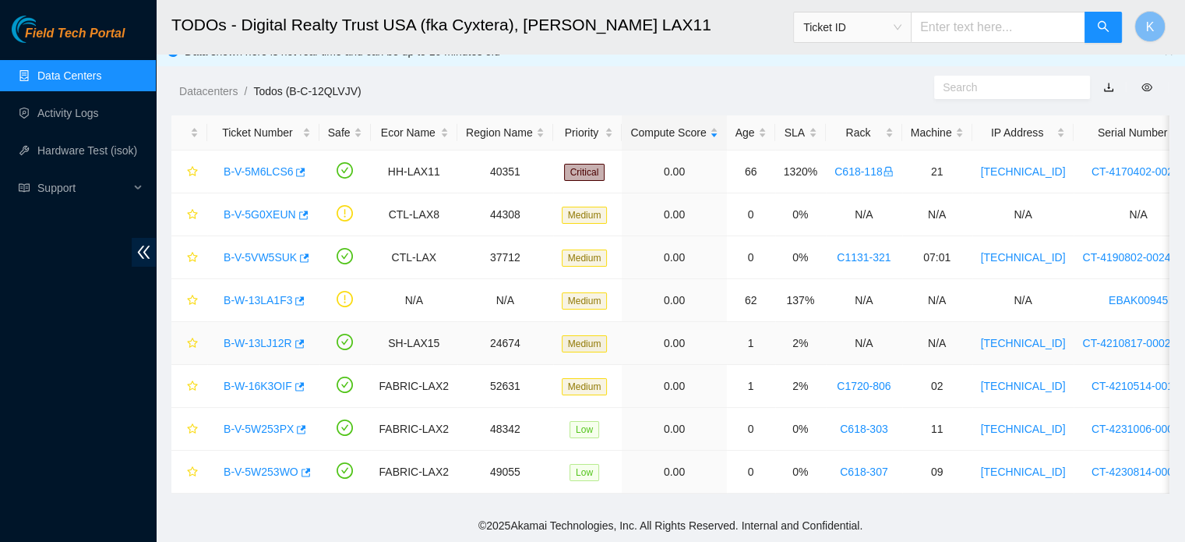
click at [253, 337] on link "B-W-13LJ12R" at bounding box center [258, 343] width 69 height 12
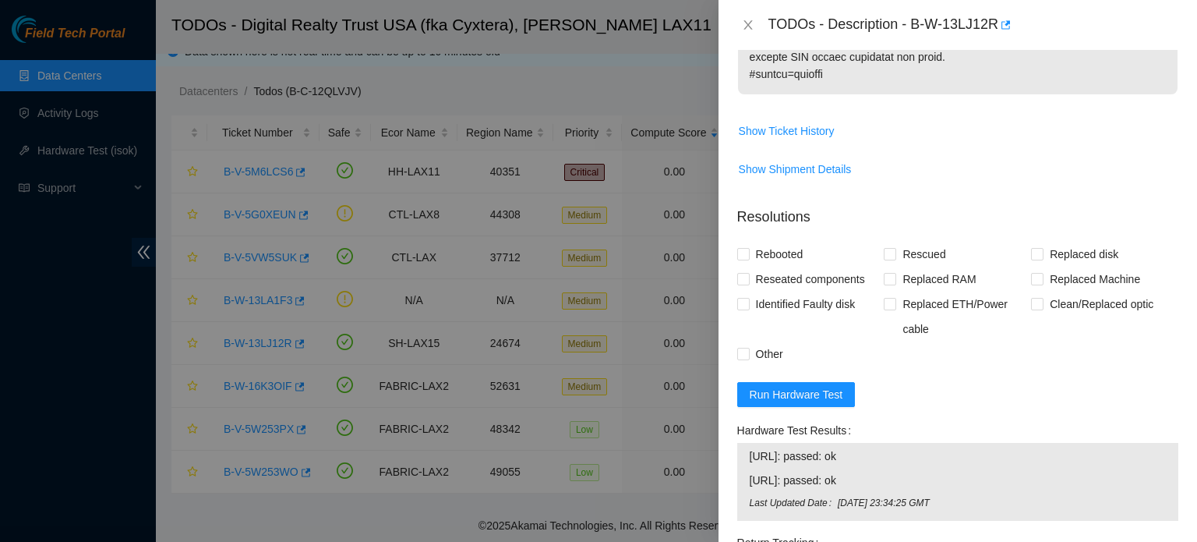
scroll to position [1234, 0]
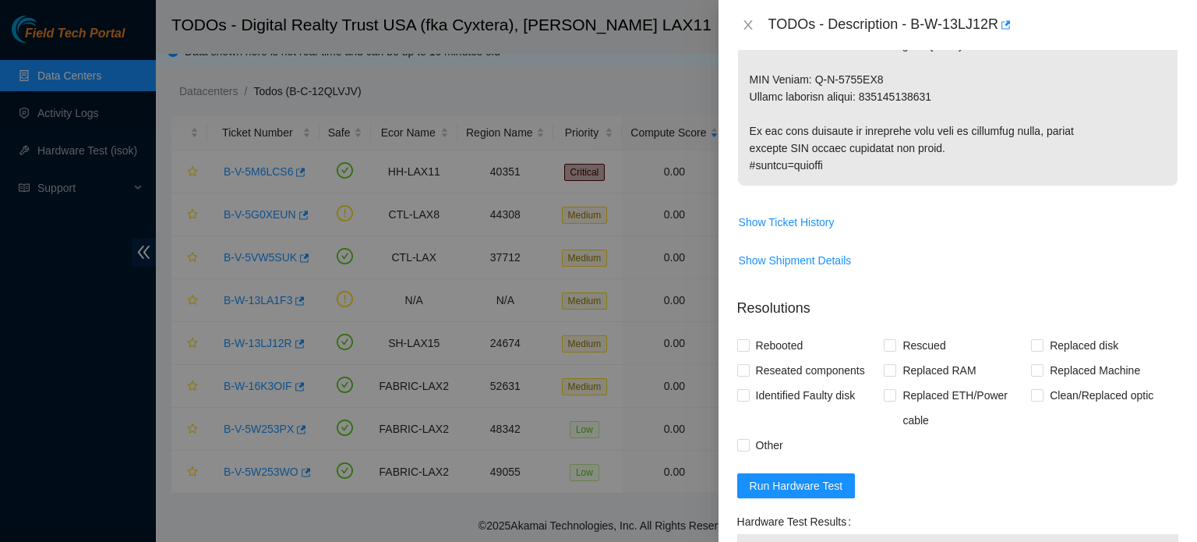
click at [779, 358] on span "Rebooted" at bounding box center [780, 345] width 60 height 25
click at [748, 350] on input "Rebooted" at bounding box center [742, 344] width 11 height 11
checkbox input "true"
click at [1091, 383] on span "Replaced Machine" at bounding box center [1095, 370] width 103 height 25
click at [1042, 375] on input "Replaced Machine" at bounding box center [1036, 369] width 11 height 11
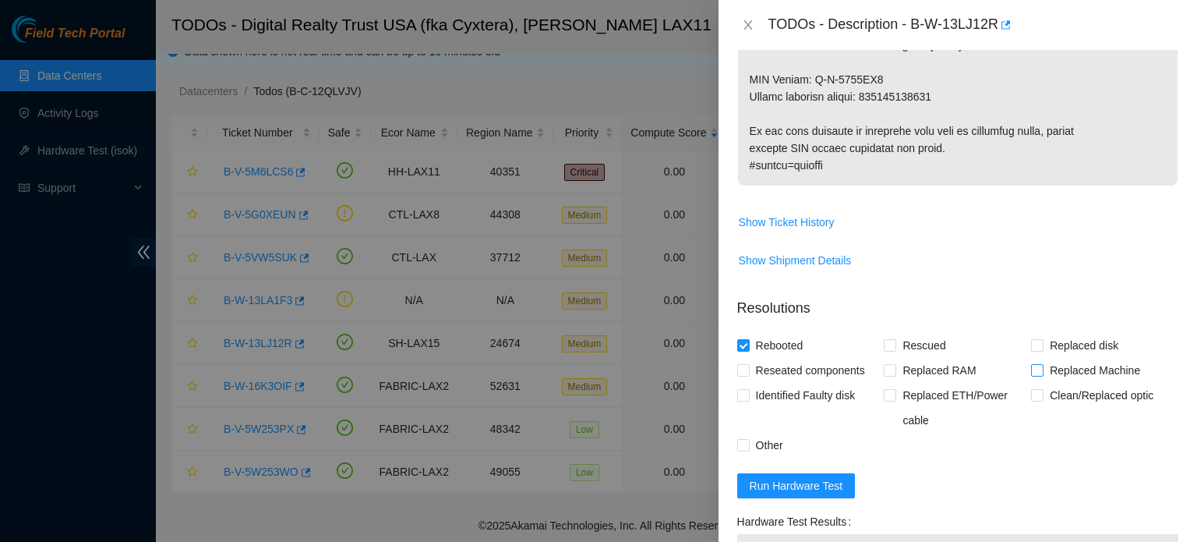
checkbox input "true"
click at [751, 457] on span "Other" at bounding box center [770, 445] width 40 height 25
click at [748, 450] on input "Other" at bounding box center [742, 444] width 11 height 11
checkbox input "true"
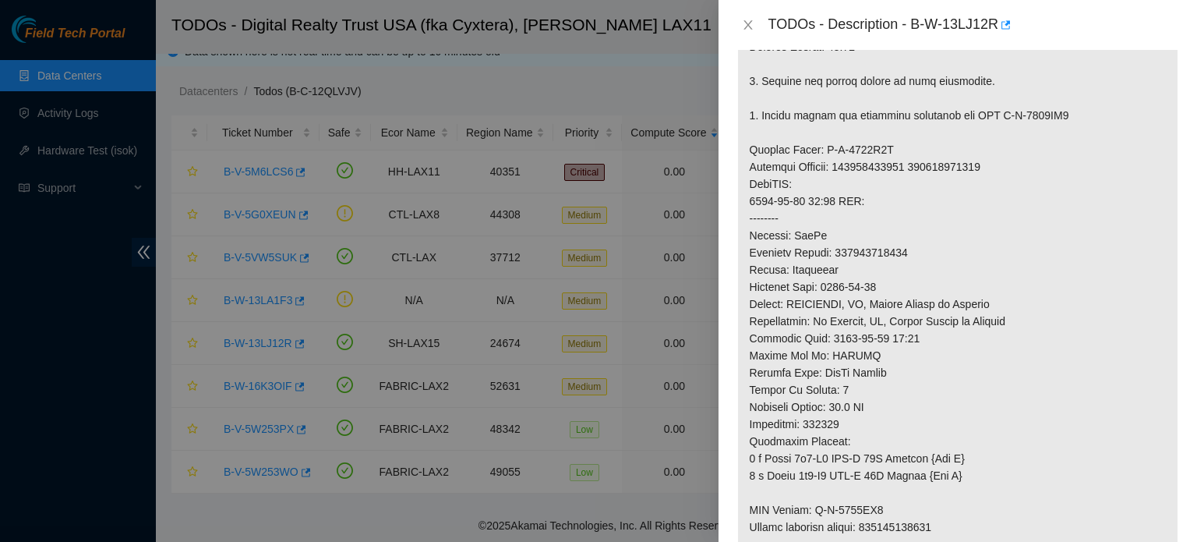
scroll to position [0, 0]
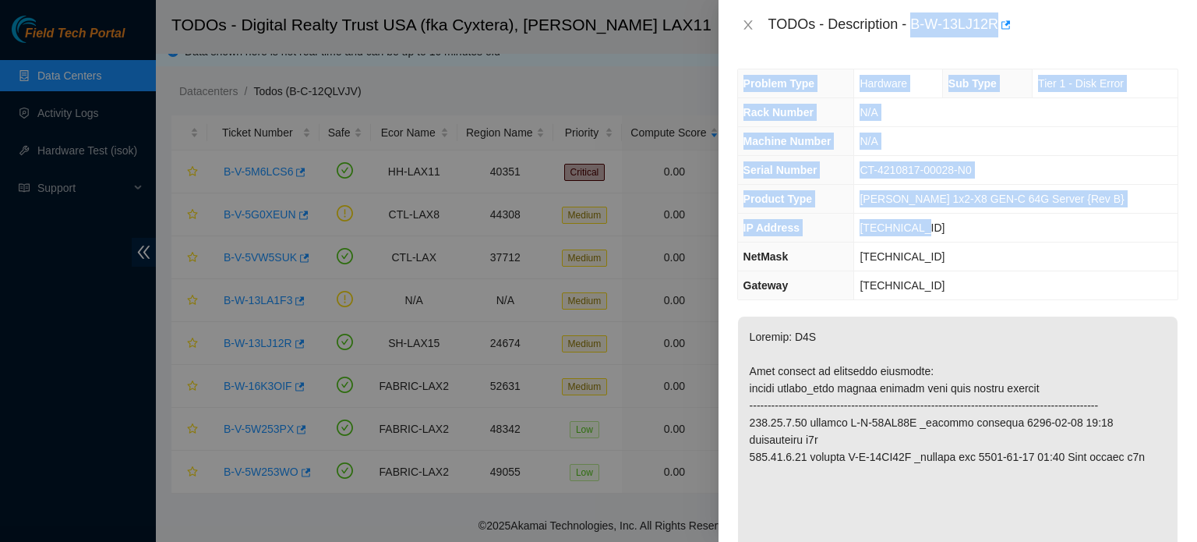
drag, startPoint x: 912, startPoint y: 21, endPoint x: 951, endPoint y: 227, distance: 209.4
click at [951, 227] on div "TODOs - Description - B-W-13LJ12R Problem Type Hardware Sub Type Tier 1 - Disk …" at bounding box center [958, 271] width 479 height 542
copy div "B-W-13LJ12R Problem Type Hardware Sub Type Tier 1 - Disk Error Rack Number N/A …"
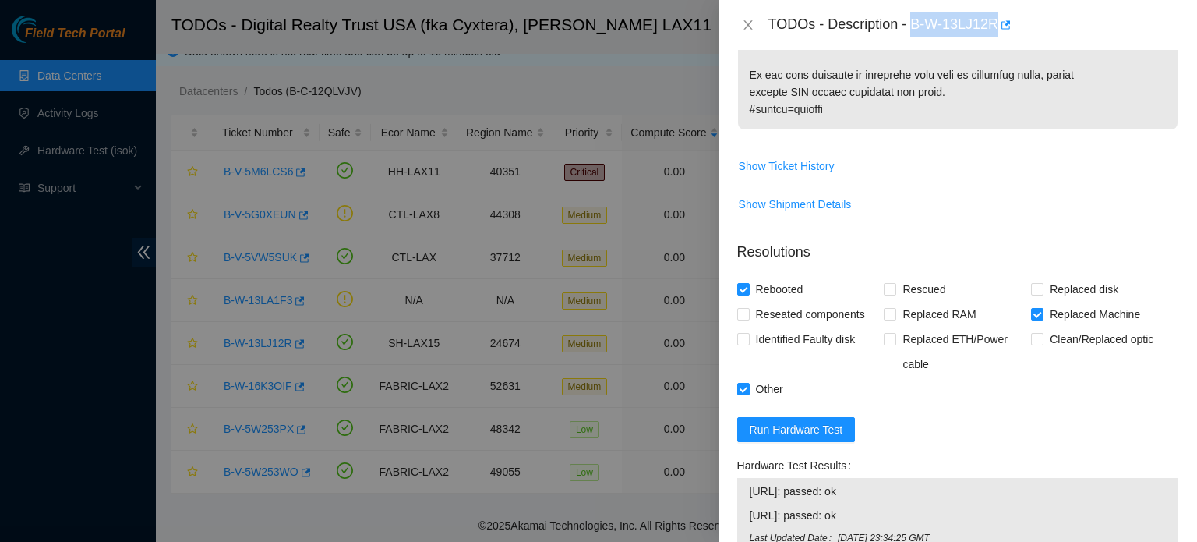
scroll to position [1572, 0]
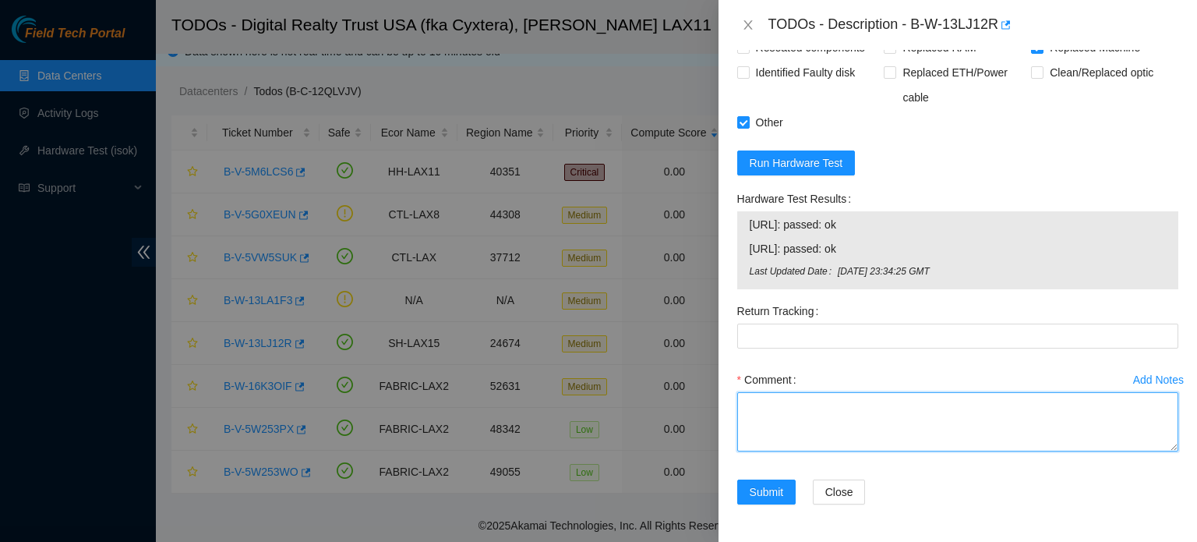
click at [876, 414] on textarea "Comment" at bounding box center [957, 421] width 441 height 59
paste textarea "B-W-13LJ12R Problem Type Hardware Sub Type Tier 1 - Disk Error Rack Number N/A …"
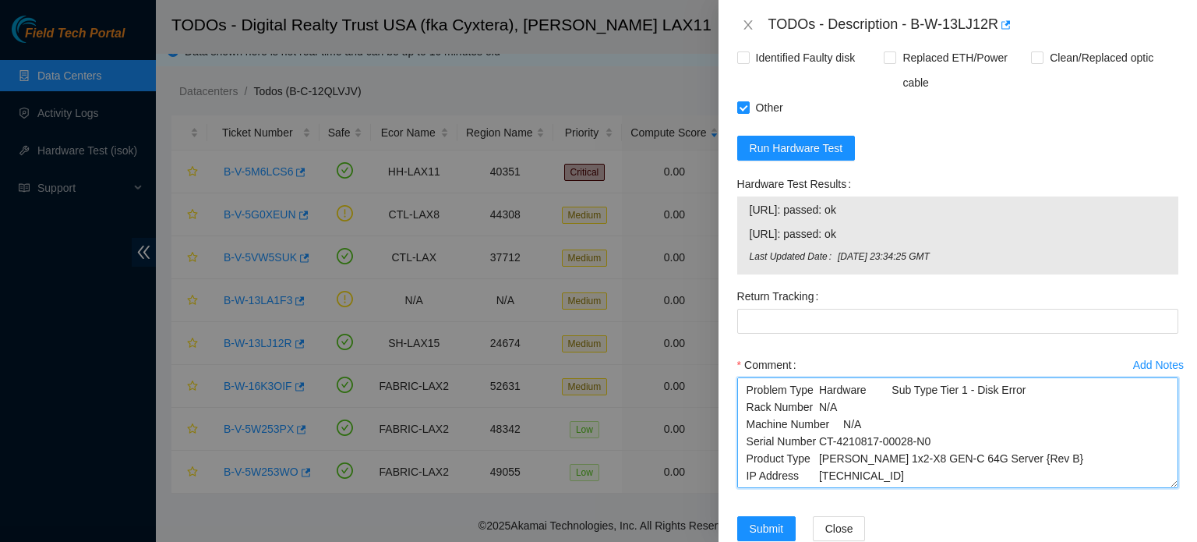
scroll to position [0, 0]
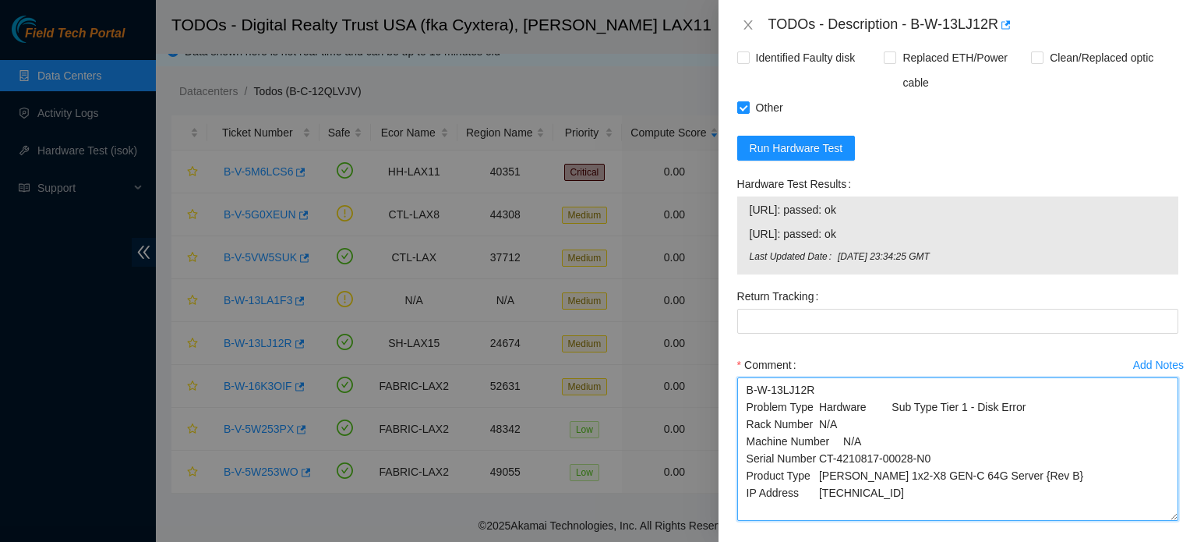
drag, startPoint x: 1162, startPoint y: 448, endPoint x: 1170, endPoint y: 533, distance: 85.3
click at [1170, 533] on div "Add Notes Comment B-W-13LJ12R Problem Type Hardware Sub Type Tier 1 - Disk Erro…" at bounding box center [958, 450] width 454 height 196
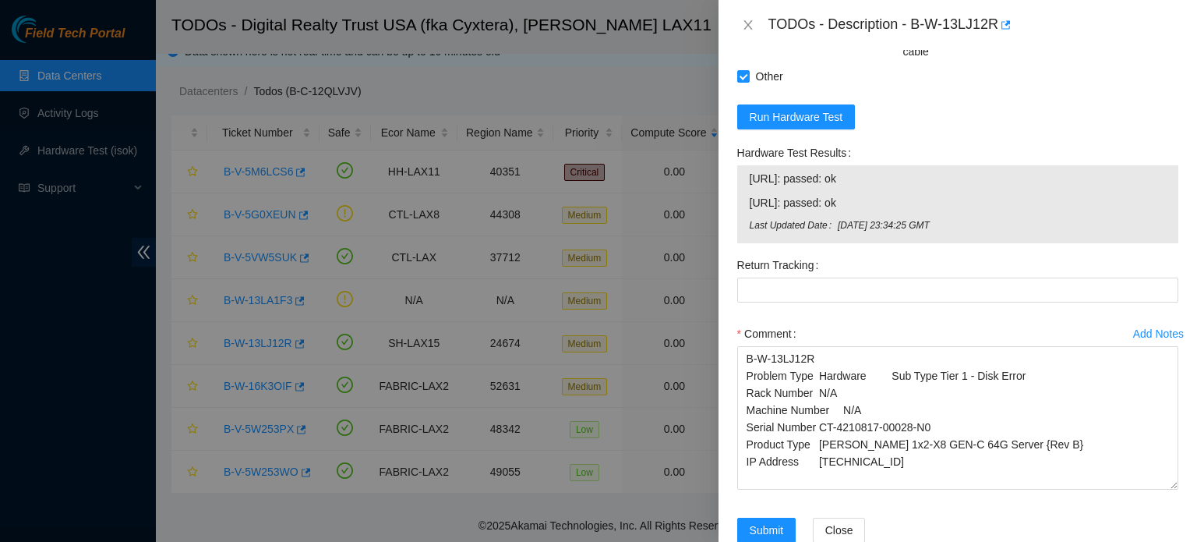
scroll to position [1657, 0]
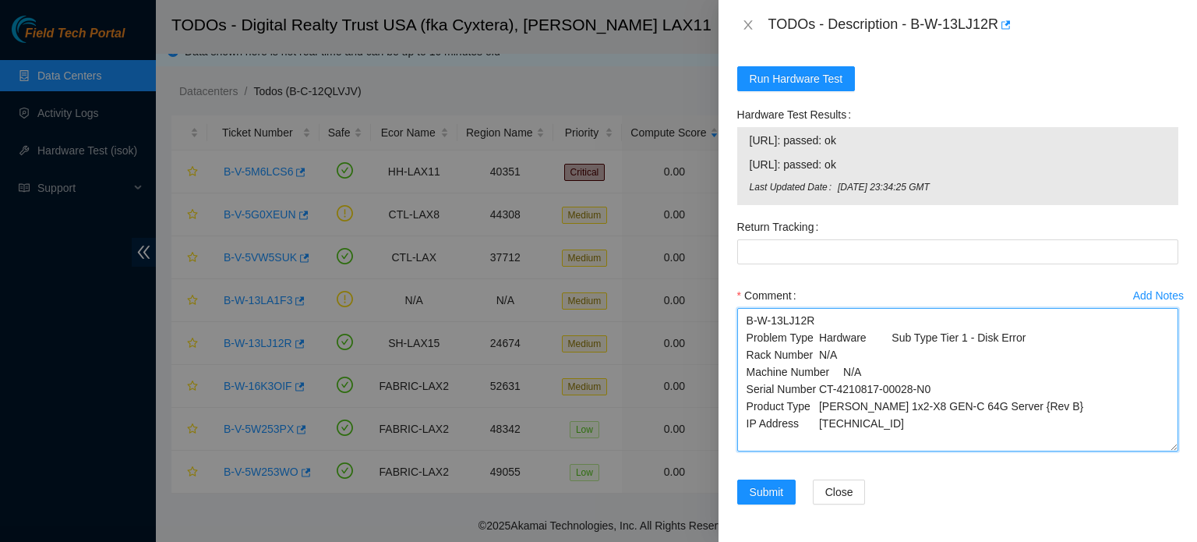
drag, startPoint x: 1041, startPoint y: 333, endPoint x: 745, endPoint y: 341, distance: 296.2
click at [745, 341] on textarea "B-W-13LJ12R Problem Type Hardware Sub Type Tier 1 - Disk Error Rack Number N/A …" at bounding box center [957, 379] width 441 height 143
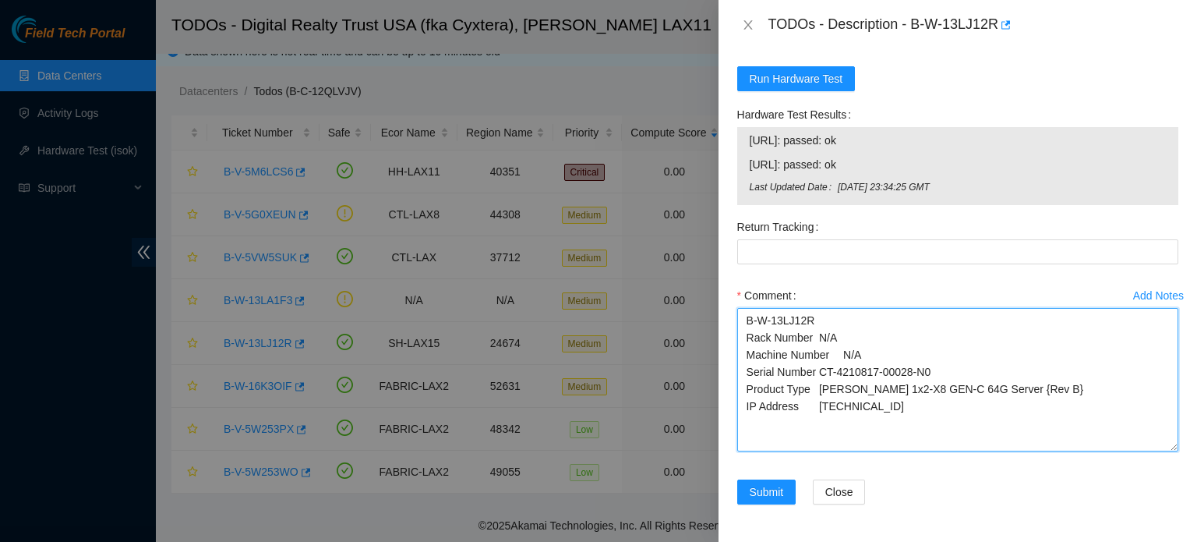
click at [881, 410] on textarea "B-W-13LJ12R Rack Number N/A Machine Number N/A Serial Number CT-4210817-00028-N…" at bounding box center [957, 379] width 441 height 143
click at [750, 424] on textarea "B-W-13LJ12R Rack Number N/A Machine Number N/A Serial Number CT-4210817-00028-N…" at bounding box center [957, 379] width 441 height 143
click at [801, 426] on textarea "B-W-13LJ12R Rack Number N/A Machine Number N/A Serial Number CT-4210817-00028-N…" at bounding box center [957, 379] width 441 height 143
click at [811, 442] on textarea "B-W-13LJ12R Rack Number N/A Machine Number N/A Serial Number CT-4210817-00028-N…" at bounding box center [957, 379] width 441 height 143
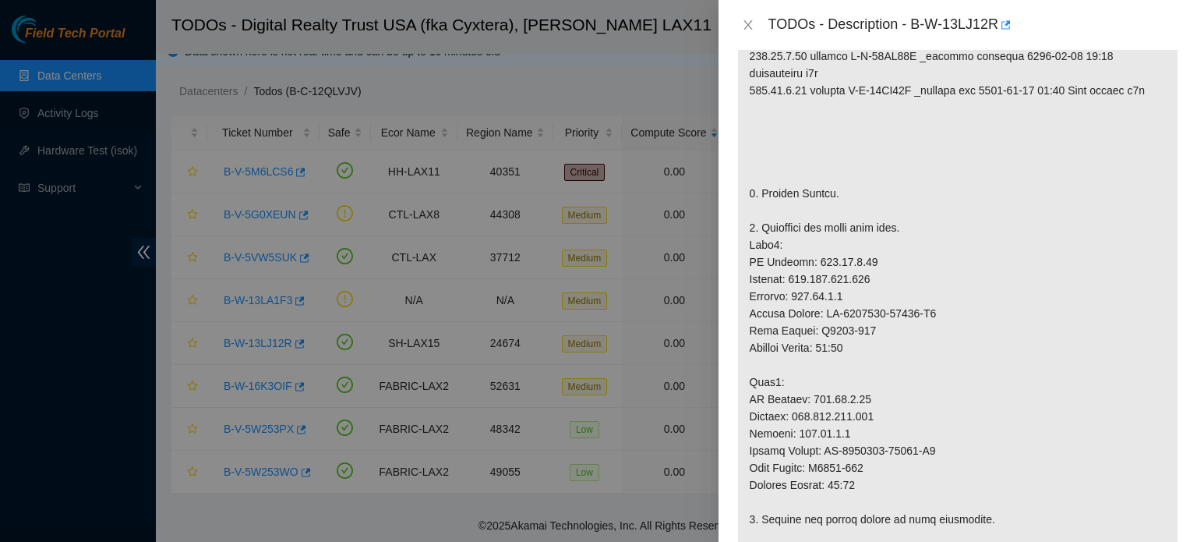
scroll to position [330, 0]
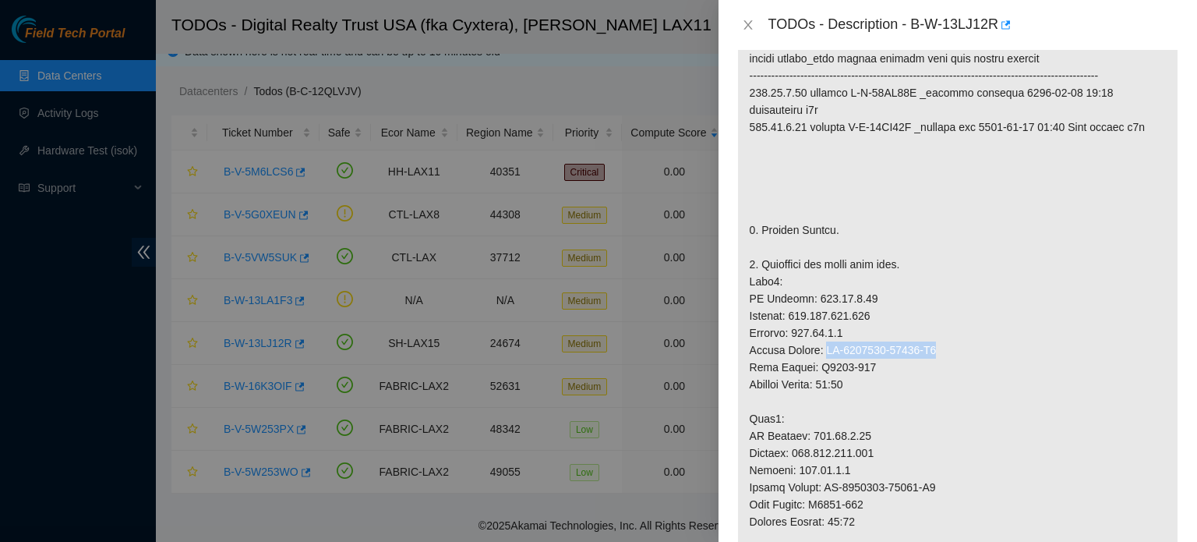
drag, startPoint x: 937, startPoint y: 364, endPoint x: 822, endPoint y: 371, distance: 114.8
click at [822, 371] on p at bounding box center [958, 539] width 440 height 1104
copy p "CT-4210817-00028-N0"
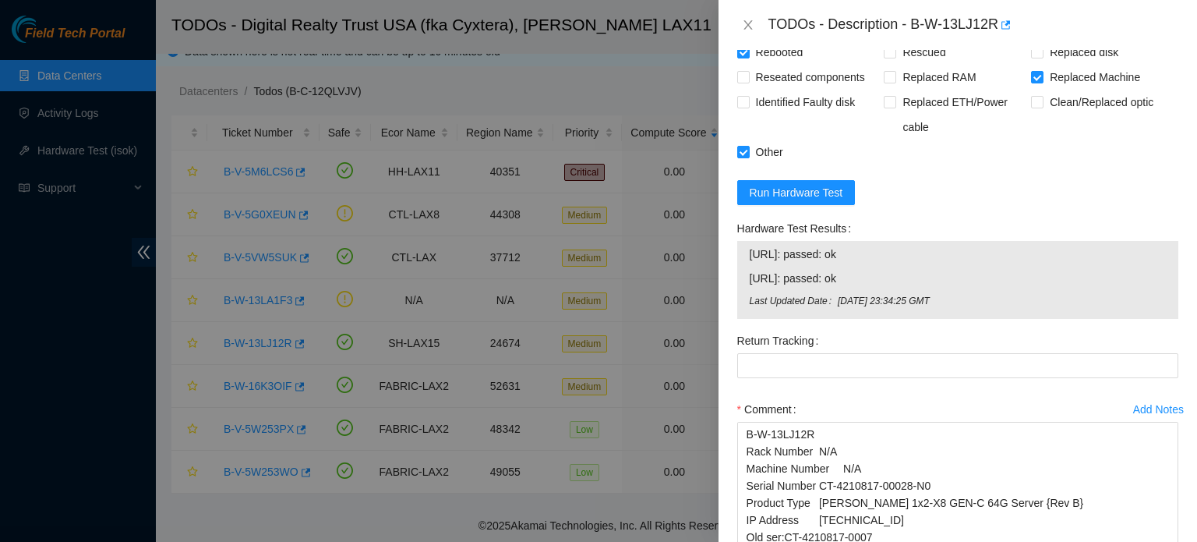
scroll to position [1657, 0]
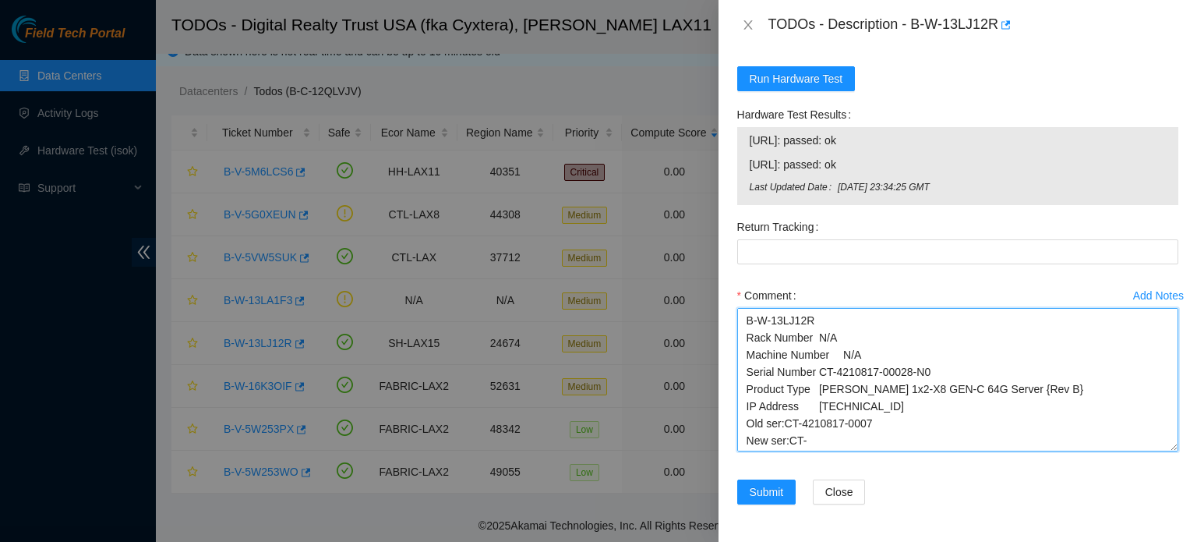
click at [854, 443] on textarea "B-W-13LJ12R Rack Number N/A Machine Number N/A Serial Number CT-4210817-00028-N…" at bounding box center [957, 379] width 441 height 143
paste textarea "CT-4210817-00028-N0"
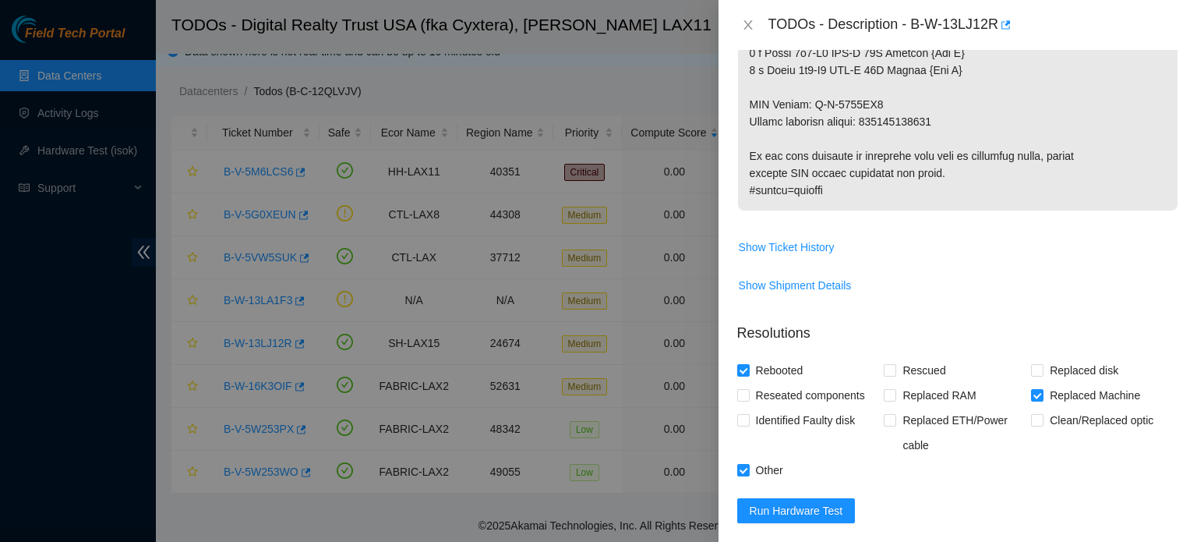
scroll to position [1206, 0]
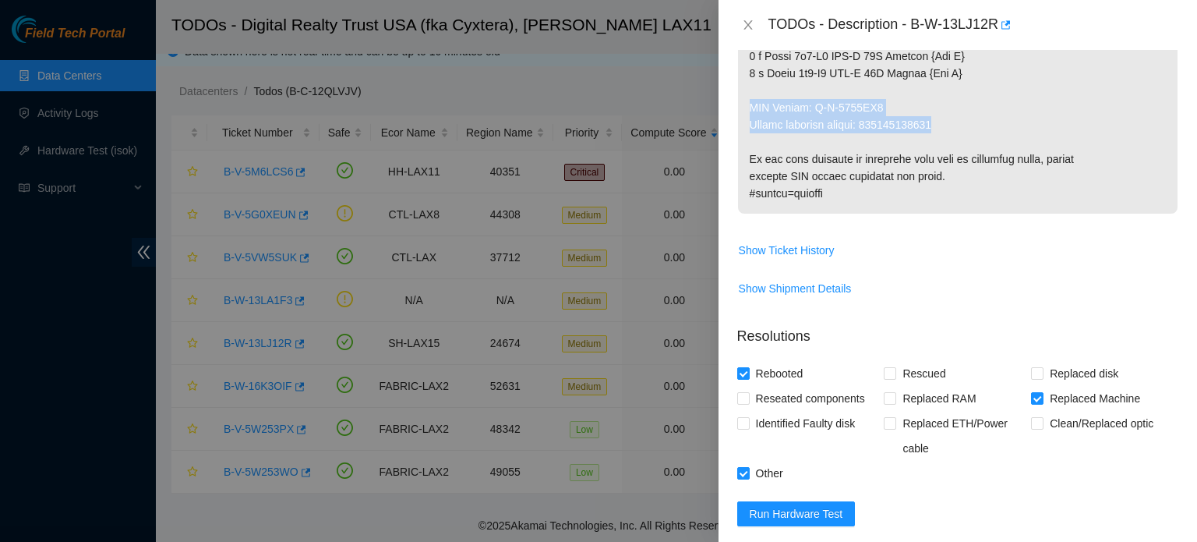
drag, startPoint x: 748, startPoint y: 118, endPoint x: 940, endPoint y: 135, distance: 192.4
copy p "RMA Return: B-W-1551WG8 Return tracking number: 417328426970"
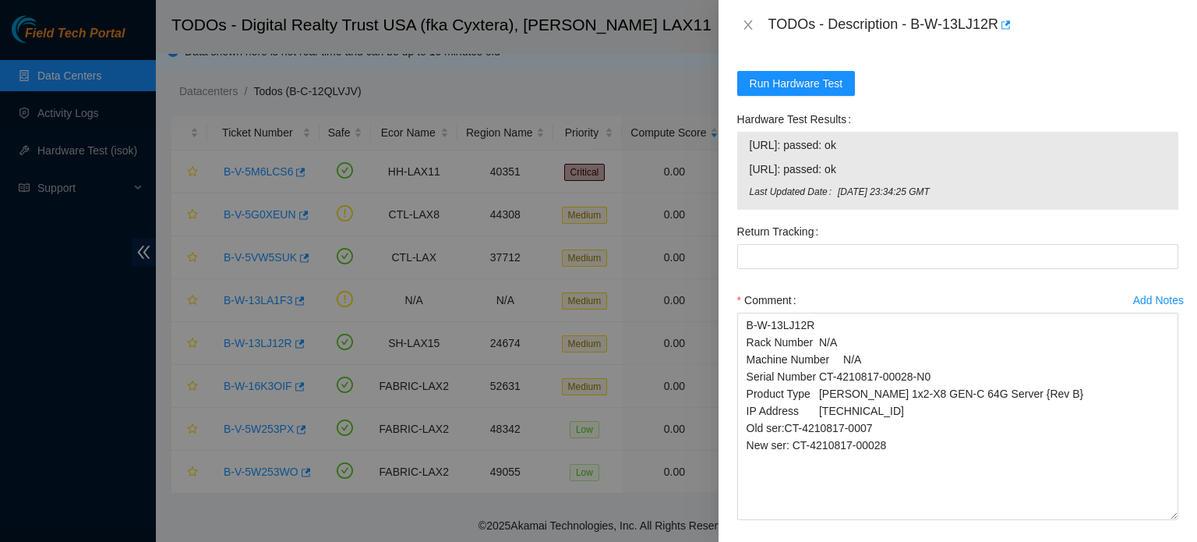
drag, startPoint x: 1164, startPoint y: 468, endPoint x: 1164, endPoint y: 532, distance: 63.1
click at [1164, 520] on textarea "B-W-13LJ12R Rack Number N/A Machine Number N/A Serial Number CT-4210817-00028-N…" at bounding box center [957, 416] width 441 height 207
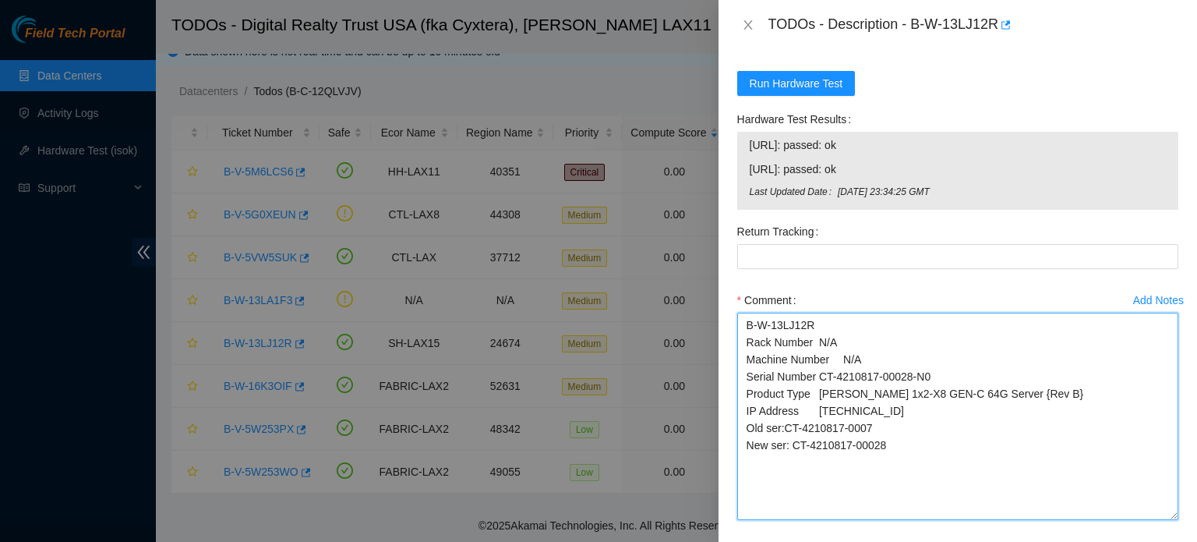
click at [909, 457] on textarea "B-W-13LJ12R Rack Number N/A Machine Number N/A Serial Number CT-4210817-00028-N…" at bounding box center [957, 416] width 441 height 207
paste textarea "RMA Return: B-W-1551WG8 Return tracking number: 417328426970"
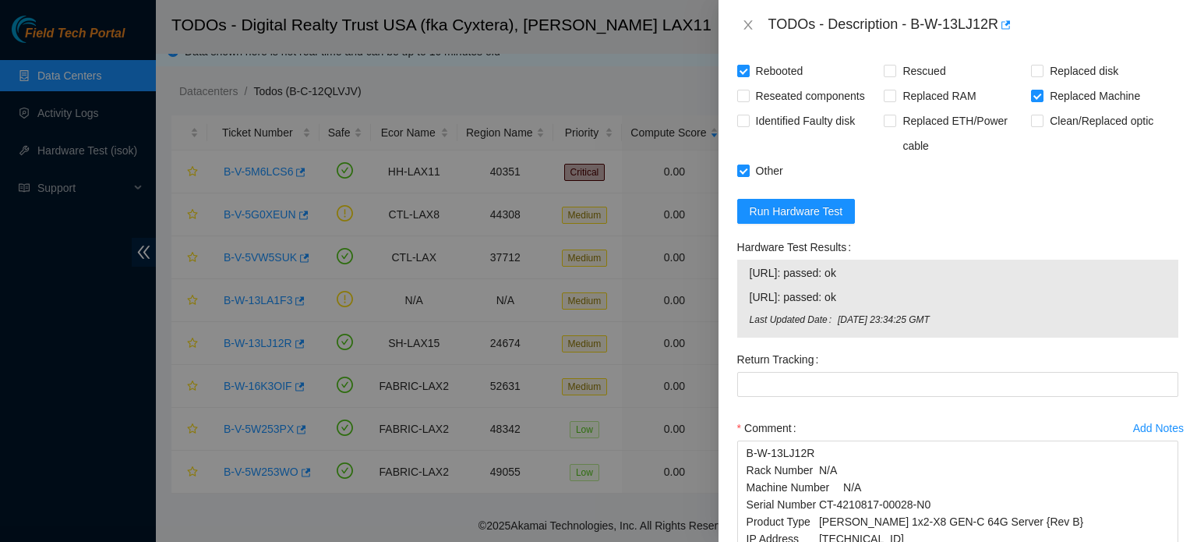
scroll to position [1520, 0]
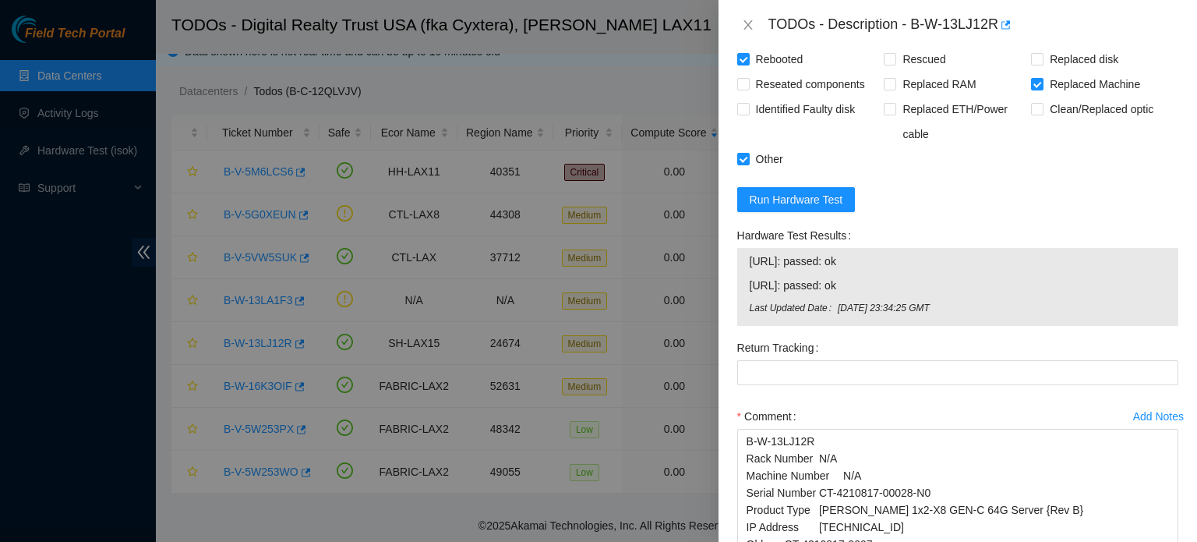
drag, startPoint x: 750, startPoint y: 274, endPoint x: 1076, endPoint y: 334, distance: 331.4
click at [1076, 322] on tbody "[URL]: passed: ok [URL]: passed: ok Last Updated Date [DATE] 23:34:25 GMT" at bounding box center [958, 287] width 418 height 70
copy tbody "[URL]: passed: ok [URL]: passed: ok Last Updated Date [DATE] 23:34:25 GMT"
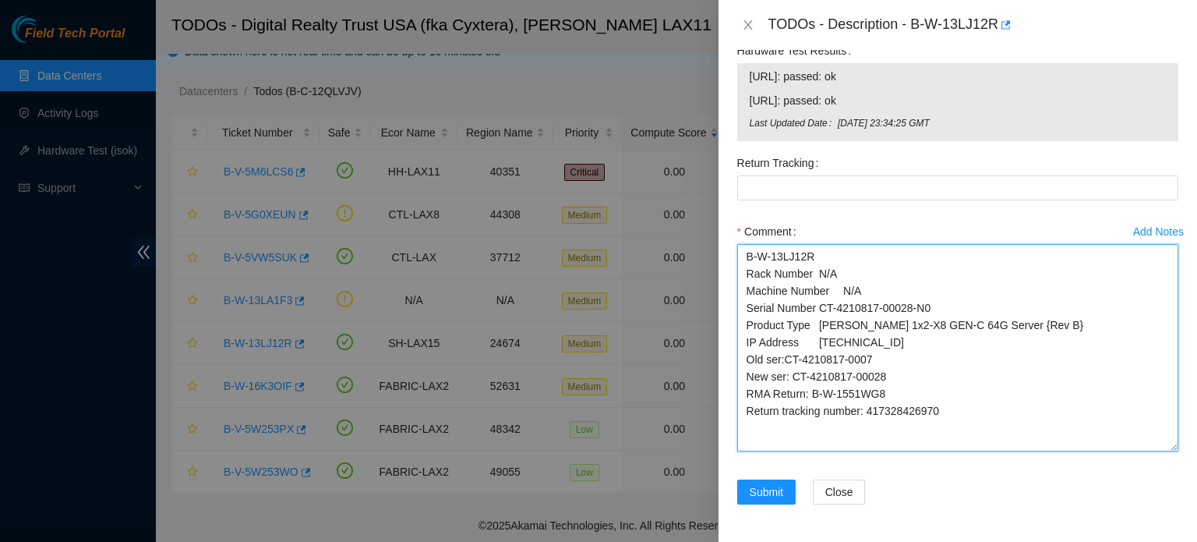
click at [952, 411] on textarea "B-W-13LJ12R Rack Number N/A Machine Number N/A Serial Number CT-4210817-00028-N…" at bounding box center [957, 347] width 441 height 207
paste textarea "[URL]: passed: ok [URL]: passed: ok Last Updated Date [DATE] 23:34:25 GMT"
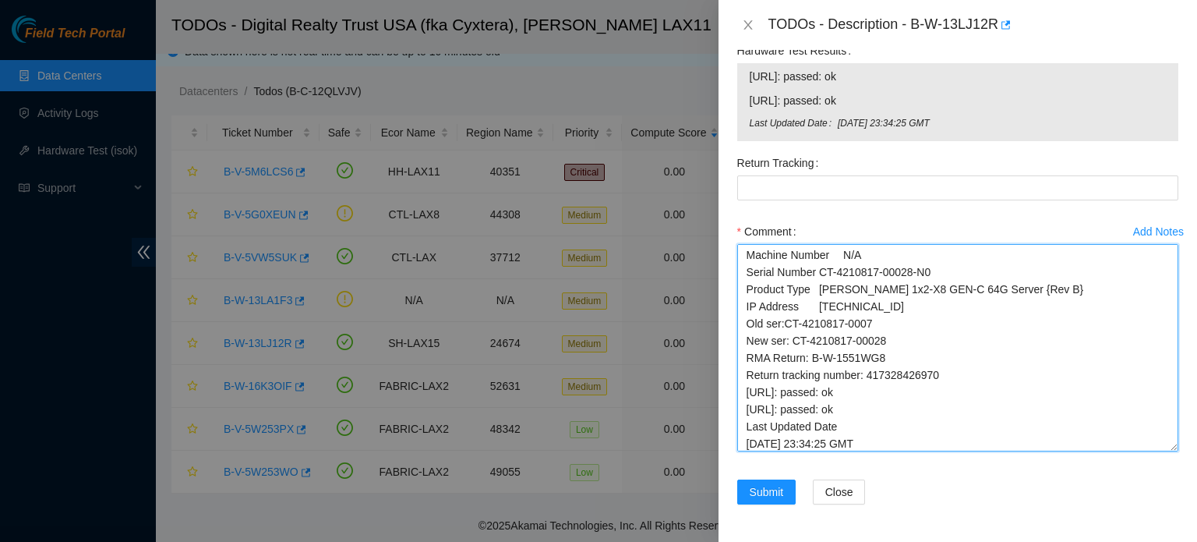
scroll to position [0, 0]
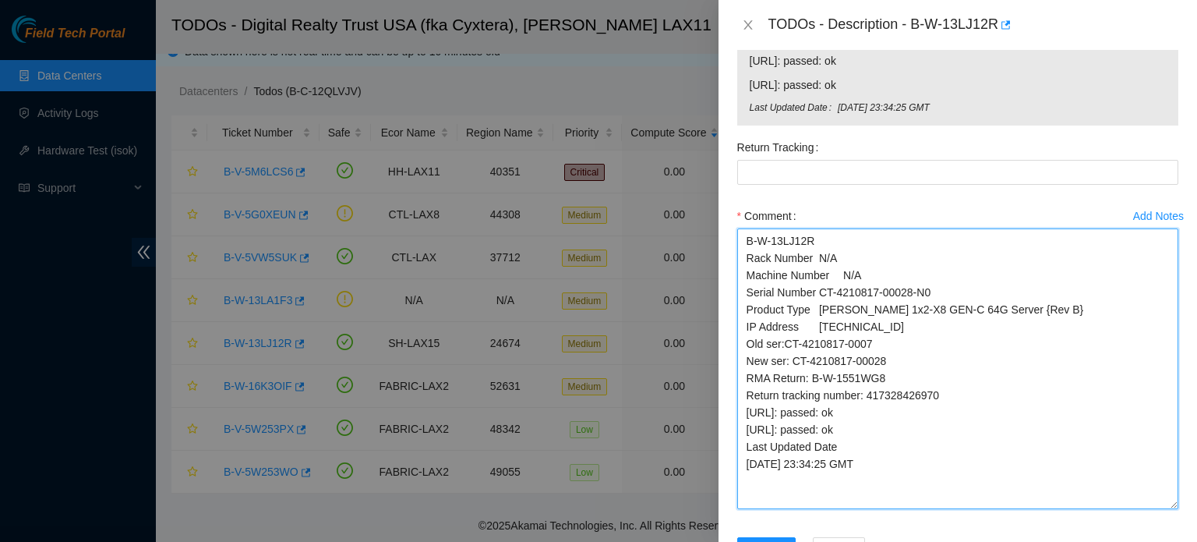
drag, startPoint x: 1161, startPoint y: 446, endPoint x: 1161, endPoint y: 520, distance: 74.0
click at [1161, 509] on textarea "B-W-13LJ12R Rack Number N/A Machine Number N/A Serial Number CT-4210817-00028-N…" at bounding box center [957, 368] width 441 height 281
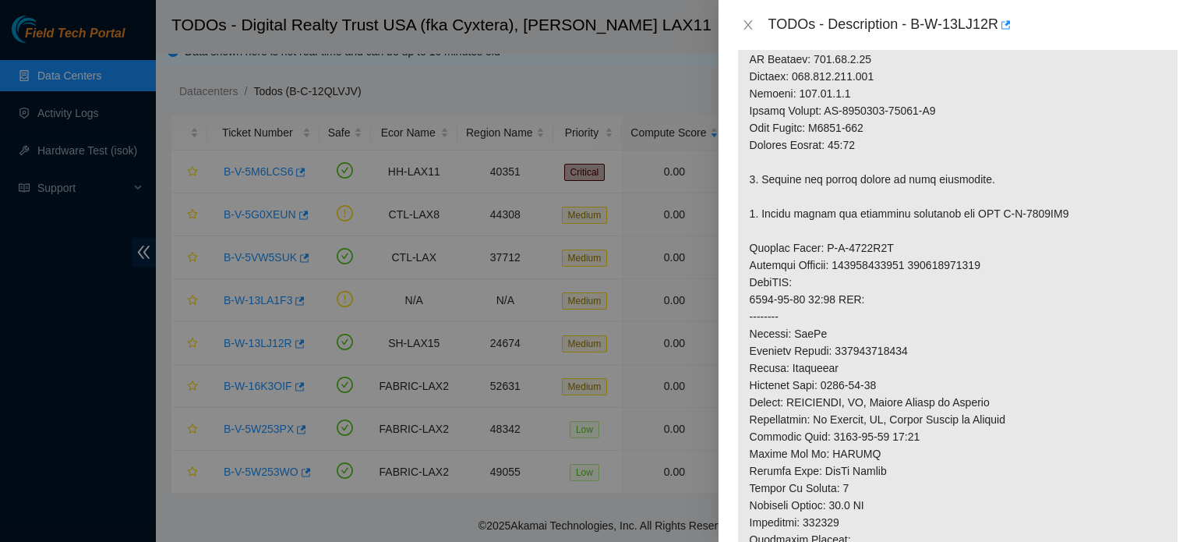
scroll to position [688, 0]
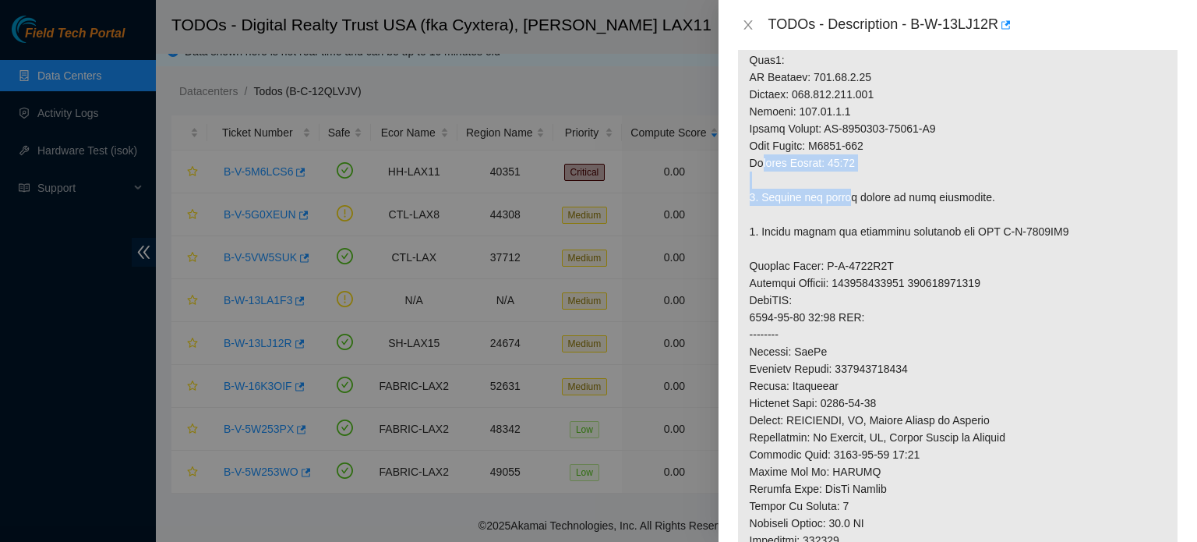
drag, startPoint x: 765, startPoint y: 185, endPoint x: 857, endPoint y: 209, distance: 94.9
click at [857, 209] on p at bounding box center [958, 180] width 440 height 1104
click at [1051, 114] on p at bounding box center [958, 180] width 440 height 1104
drag, startPoint x: 750, startPoint y: 161, endPoint x: 874, endPoint y: 185, distance: 126.2
click at [874, 185] on p at bounding box center [958, 180] width 440 height 1104
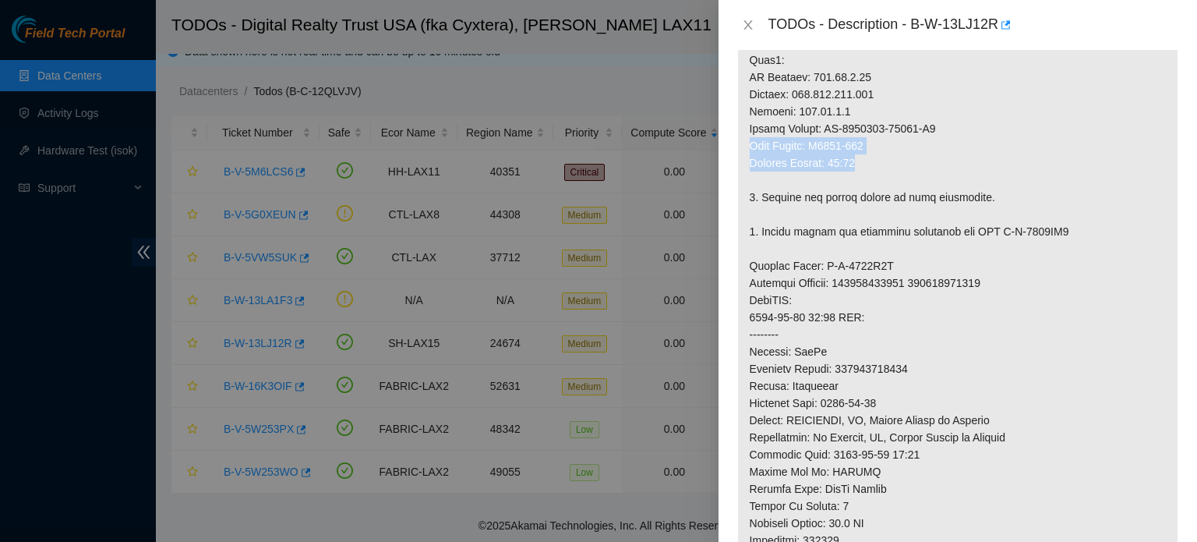
copy p "Rack Number: C1720-204 Machine Number: 08:01"
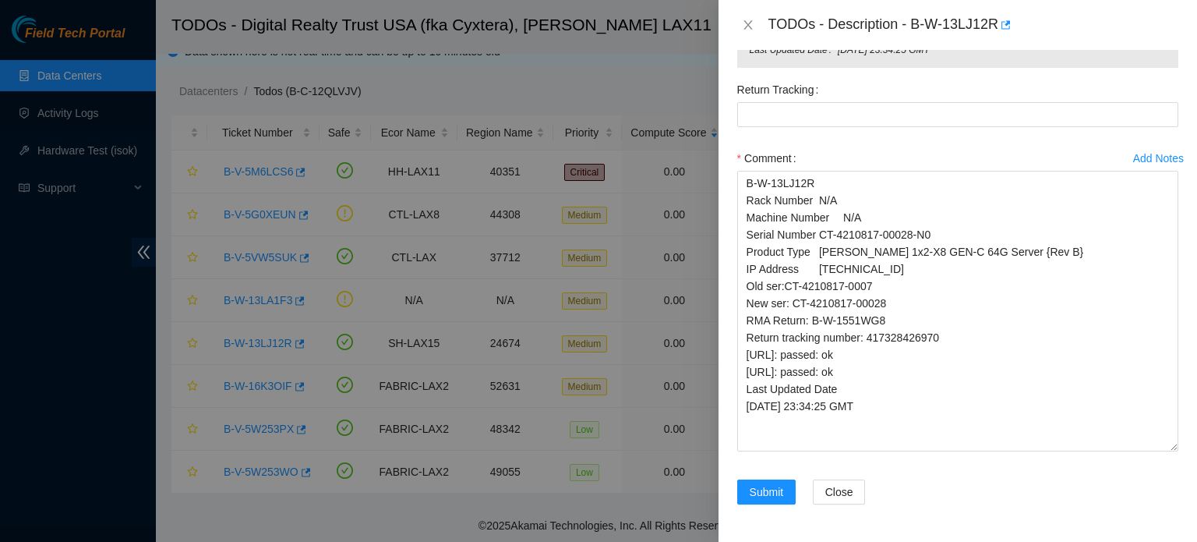
scroll to position [1794, 0]
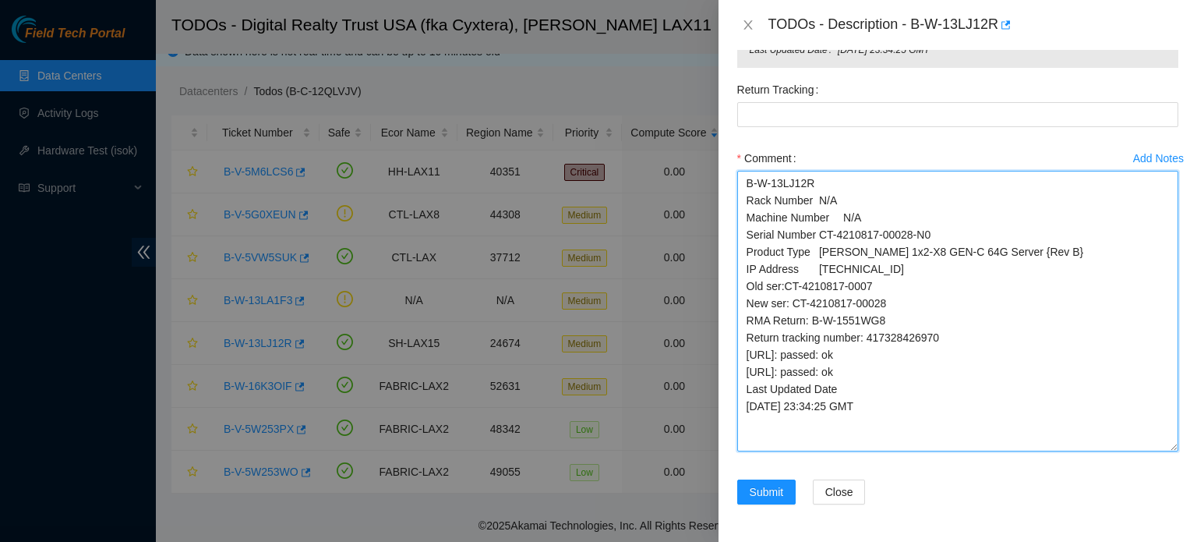
drag, startPoint x: 747, startPoint y: 217, endPoint x: 860, endPoint y: 227, distance: 114.2
click at [860, 227] on textarea "B-W-13LJ12R Rack Number N/A Machine Number N/A Serial Number CT-4210817-00028-N…" at bounding box center [957, 311] width 441 height 281
click at [748, 199] on textarea "B-W-13LJ12R Rack Number N/A Machine Number N/A Serial Number CT-4210817-00028-N…" at bounding box center [957, 311] width 441 height 281
drag, startPoint x: 748, startPoint y: 199, endPoint x: 884, endPoint y: 210, distance: 136.1
click at [884, 210] on textarea "B-W-13LJ12R Rack Number N/A Machine Number N/A Serial Number CT-4210817-00028-N…" at bounding box center [957, 311] width 441 height 281
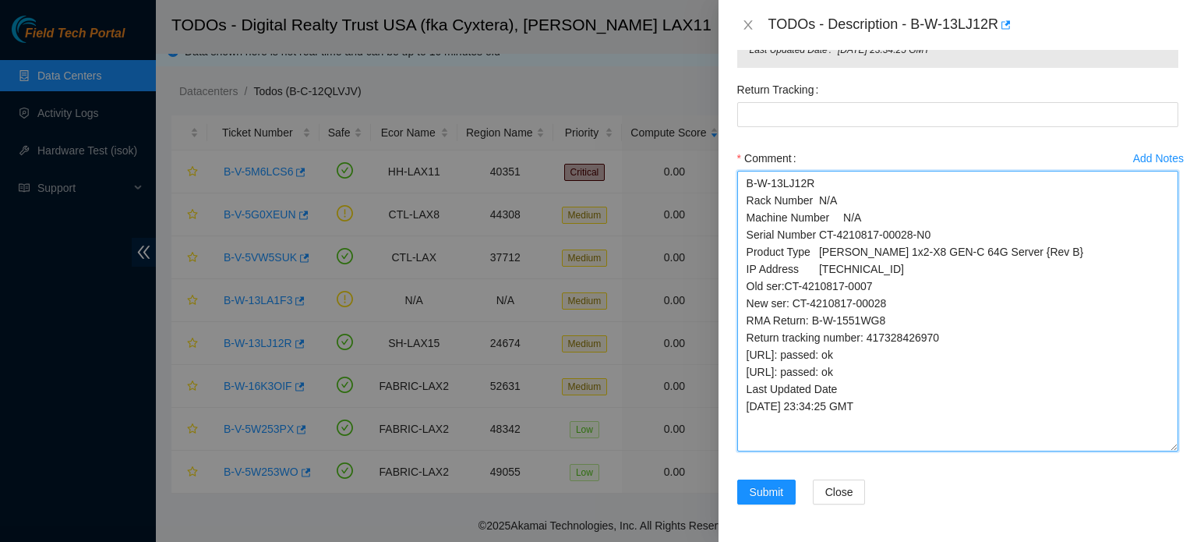
paste textarea ": C1720-204 Machine Number: 08:01"
type textarea "B-W-13LJ12R Rack Number: C1720-204 Machine Number: 08:01 Serial Number CT-42108…"
click at [919, 336] on textarea "B-W-13LJ12R Rack Number: C1720-204 Machine Number: 08:01 Serial Number CT-42108…" at bounding box center [957, 311] width 441 height 281
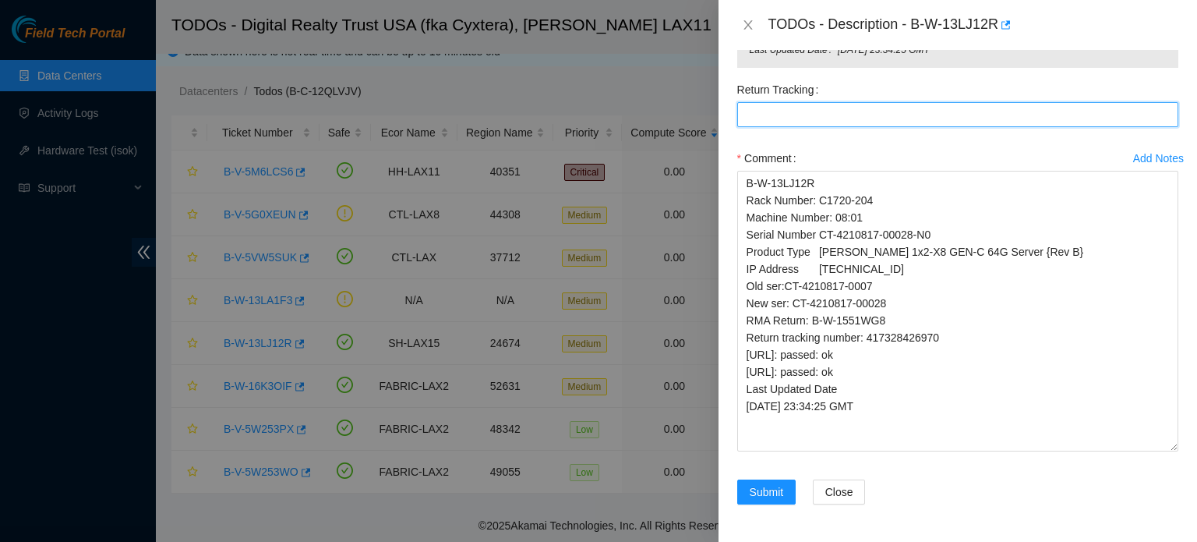
click at [898, 121] on Tracking "Return Tracking" at bounding box center [957, 114] width 441 height 25
paste Tracking "417328426970"
type Tracking "417328426970"
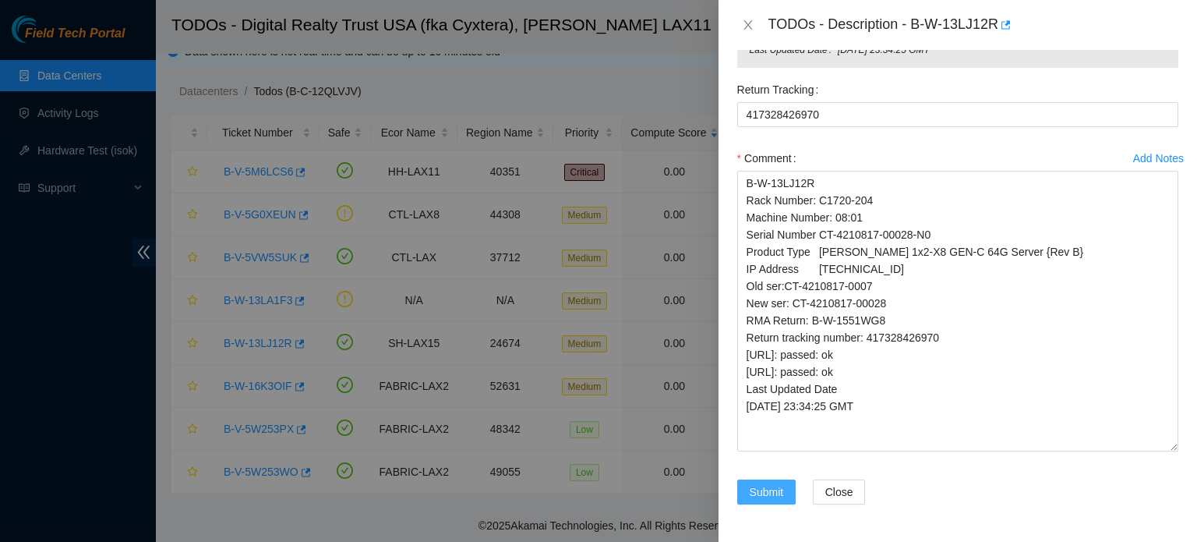
drag, startPoint x: 758, startPoint y: 494, endPoint x: 1196, endPoint y: 411, distance: 446.6
click at [1196, 411] on div "Problem Type Hardware Sub Type Tier 1 - Disk Error Rack Number N/A Machine Numb…" at bounding box center [958, 296] width 479 height 492
click at [780, 483] on span "Submit" at bounding box center [767, 491] width 34 height 17
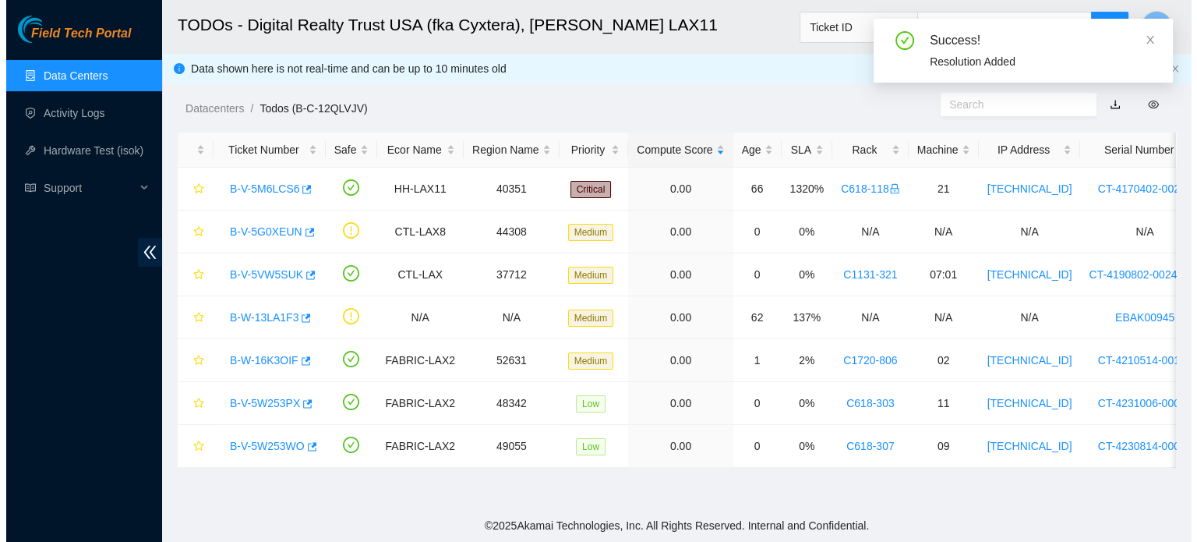
scroll to position [0, 0]
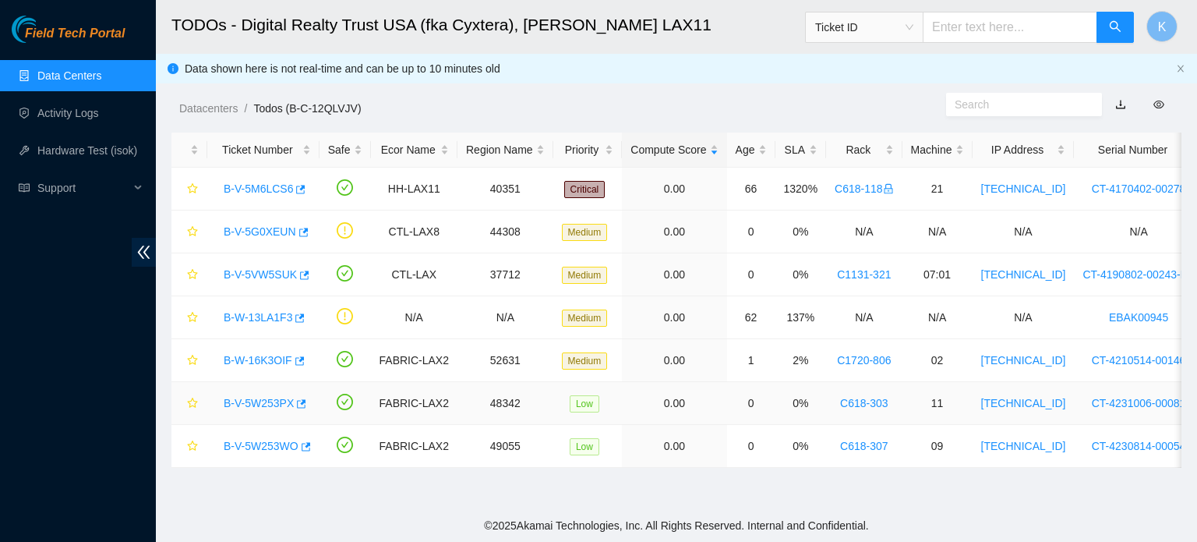
click at [256, 401] on link "B-V-5W253PX" at bounding box center [259, 403] width 70 height 12
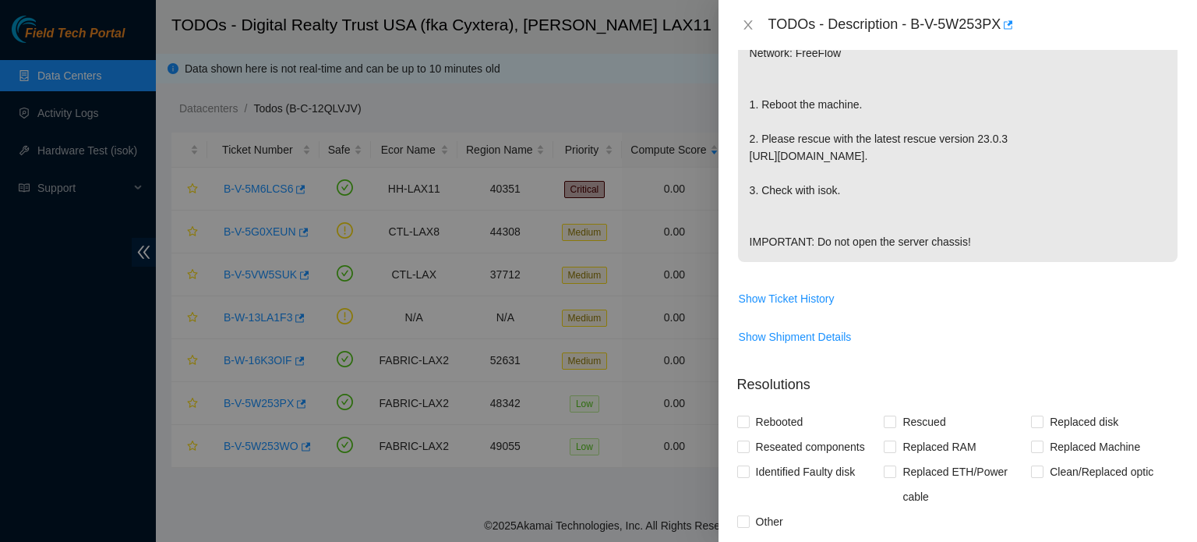
scroll to position [391, 0]
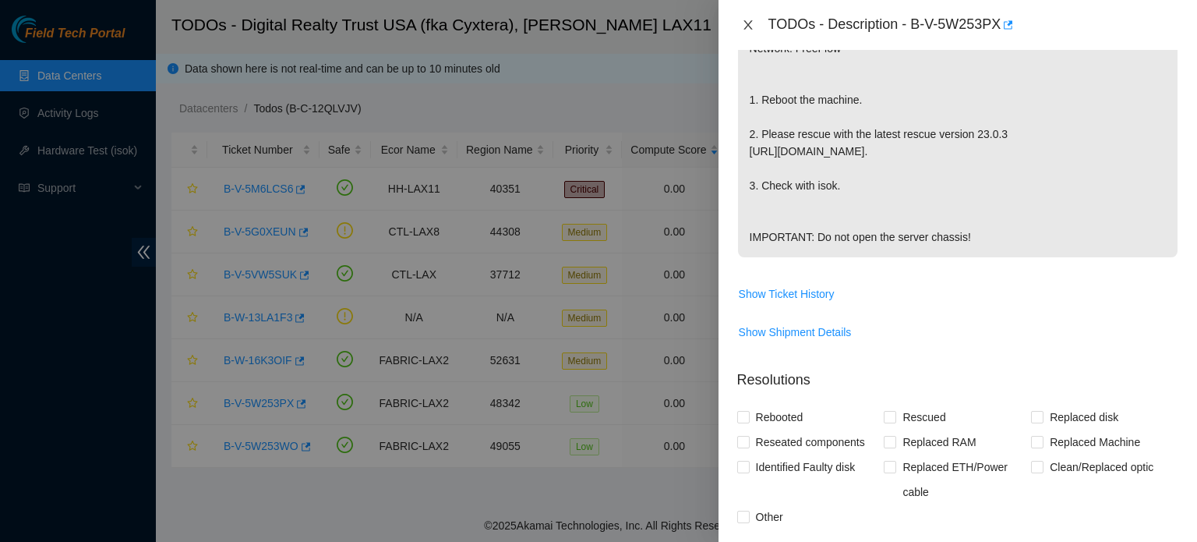
drag, startPoint x: 743, startPoint y: 27, endPoint x: 1107, endPoint y: 143, distance: 381.8
click at [1054, 125] on div "TODOs - Description - B-V-5W253PX Problem Type Hardware Sub Type Tier 1 Rack Nu…" at bounding box center [958, 271] width 479 height 542
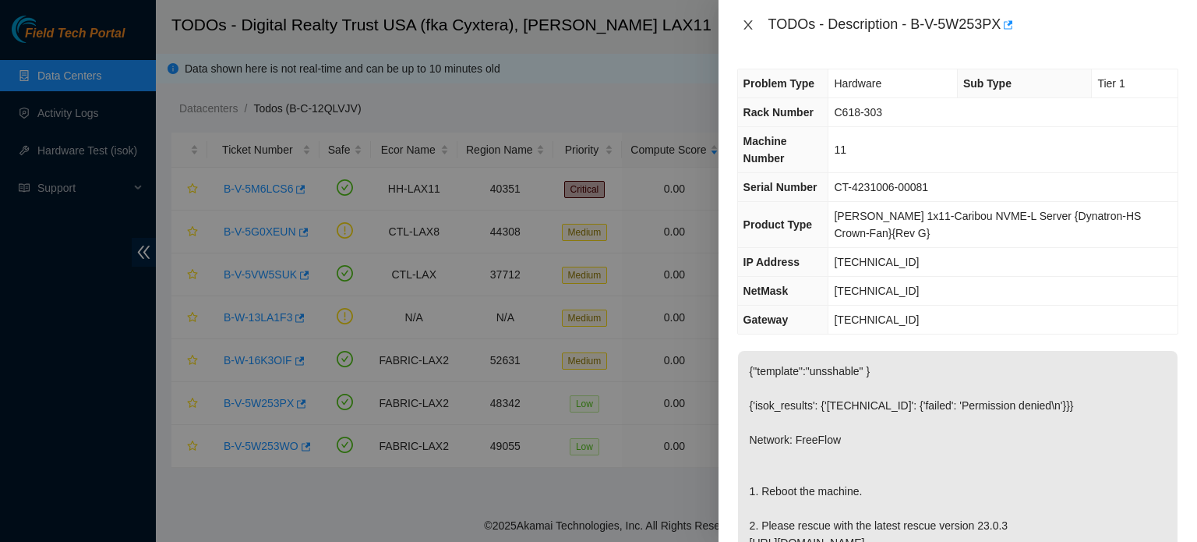
click at [746, 24] on icon "close" at bounding box center [748, 25] width 12 height 12
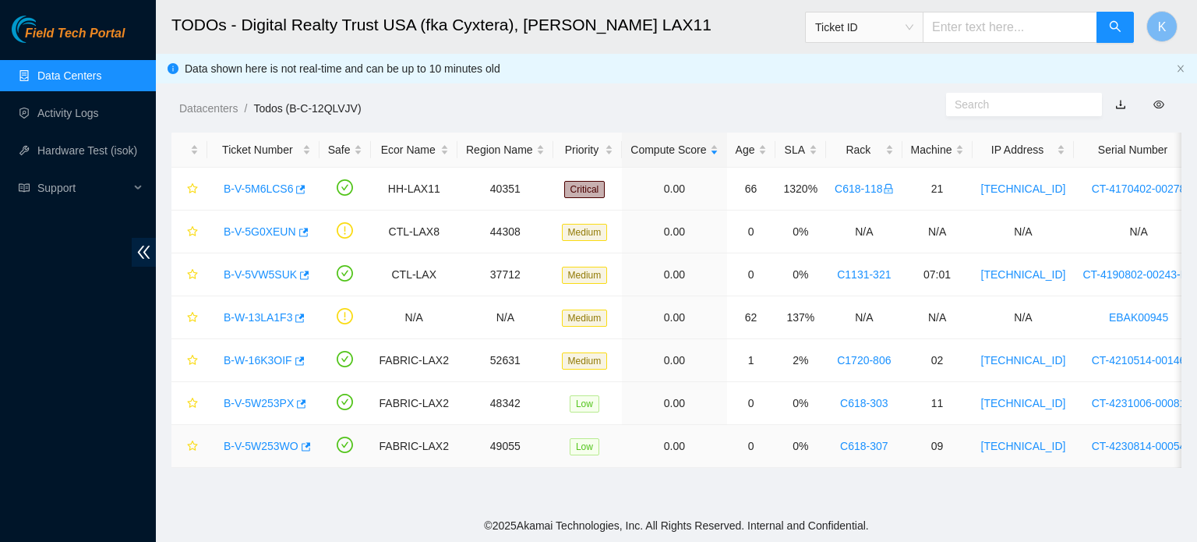
click at [253, 442] on link "B-V-5W253WO" at bounding box center [261, 446] width 75 height 12
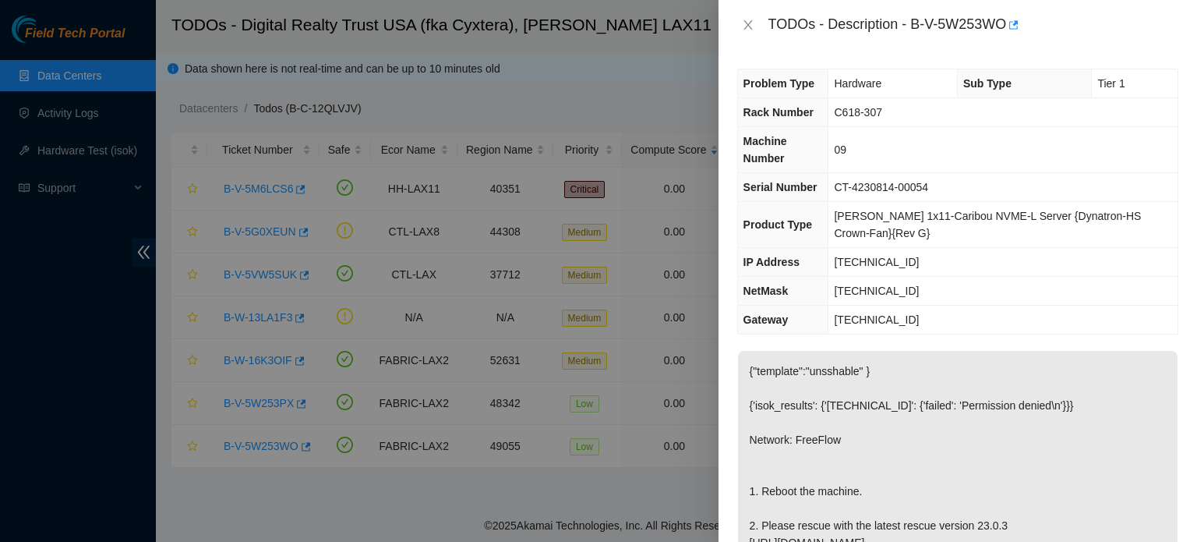
scroll to position [430, 0]
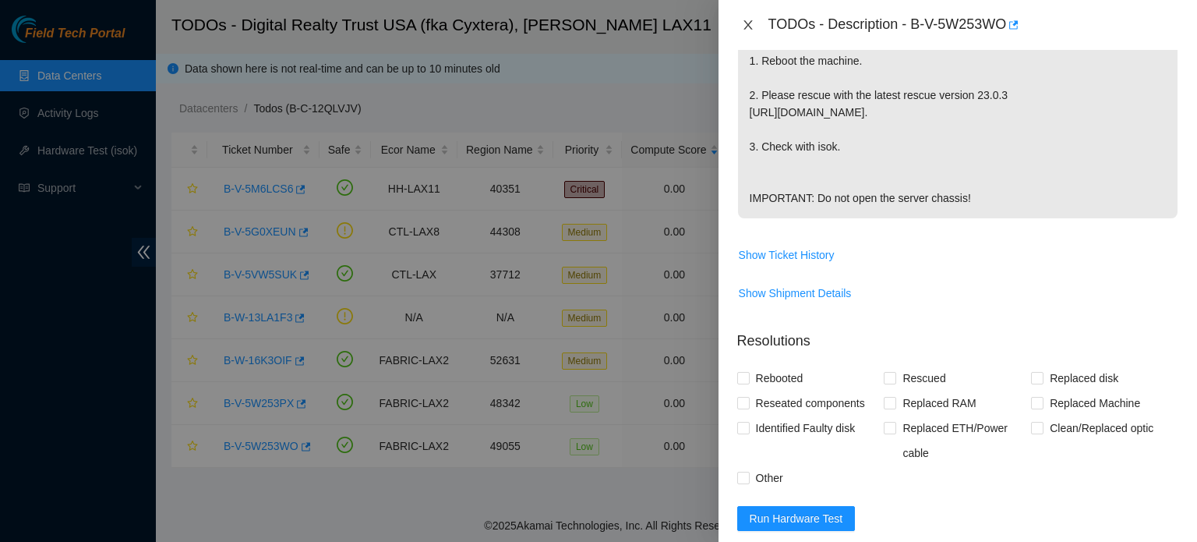
click at [748, 24] on icon "close" at bounding box center [747, 24] width 9 height 9
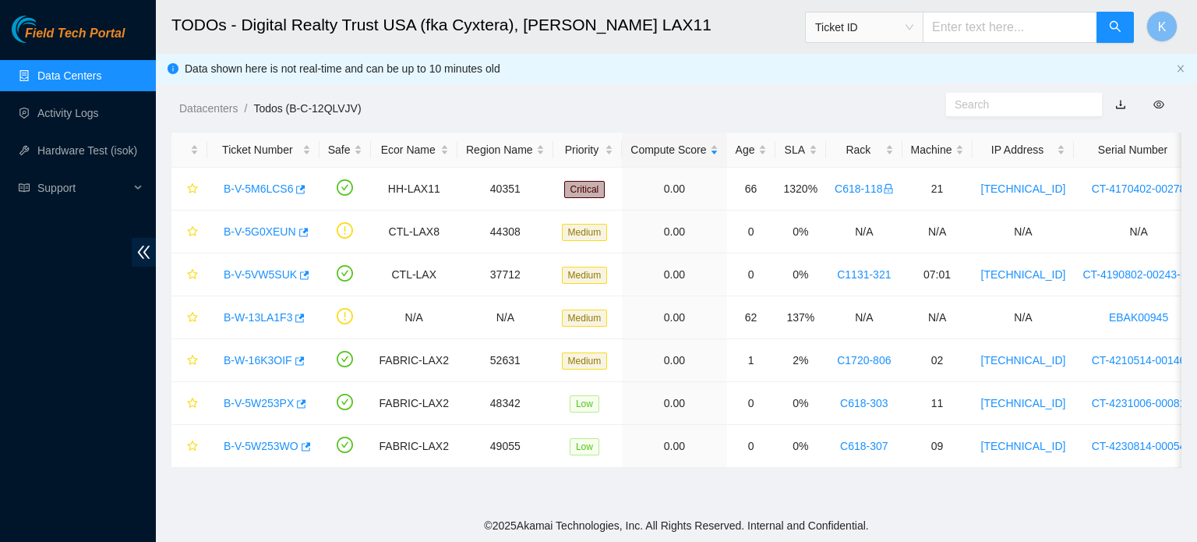
scroll to position [419, 0]
click at [263, 274] on link "B-V-5VW5SUK" at bounding box center [260, 274] width 73 height 12
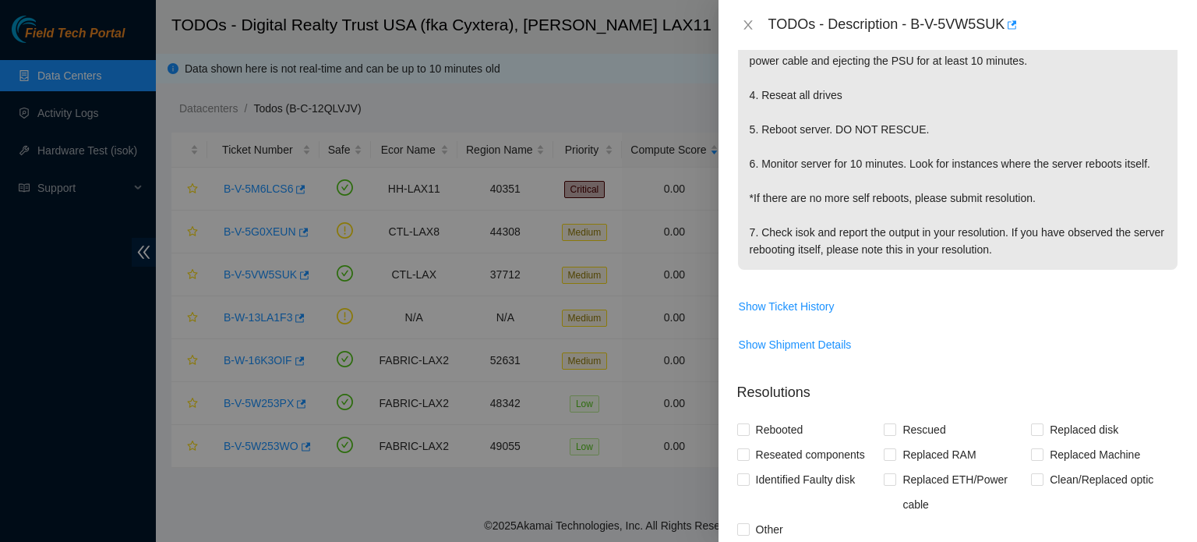
scroll to position [367, 0]
